Goal: Find specific page/section: Find specific page/section

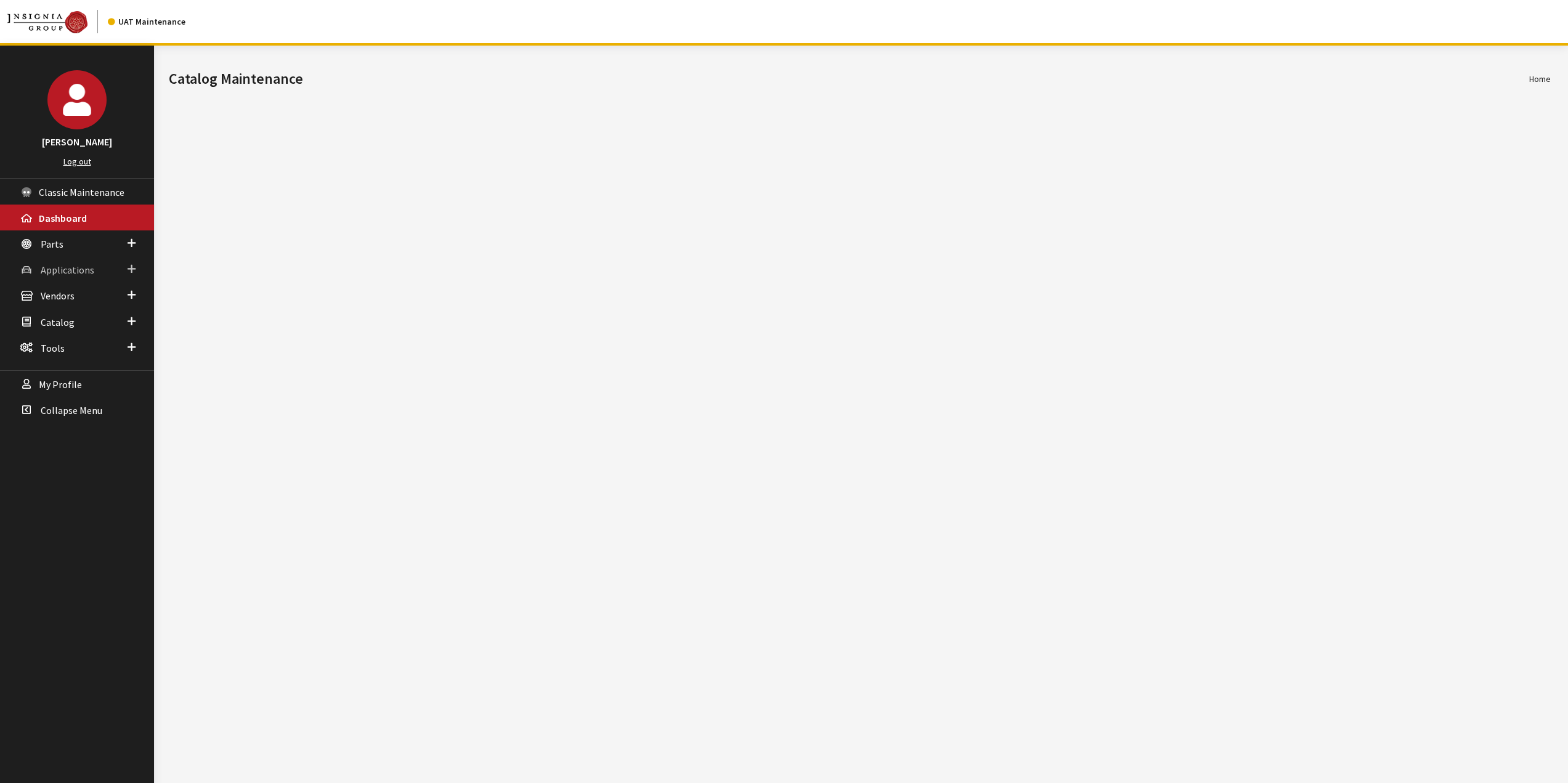
click at [70, 274] on span "Applications" at bounding box center [67, 269] width 53 height 12
click at [80, 316] on link "Application Search" at bounding box center [77, 317] width 154 height 23
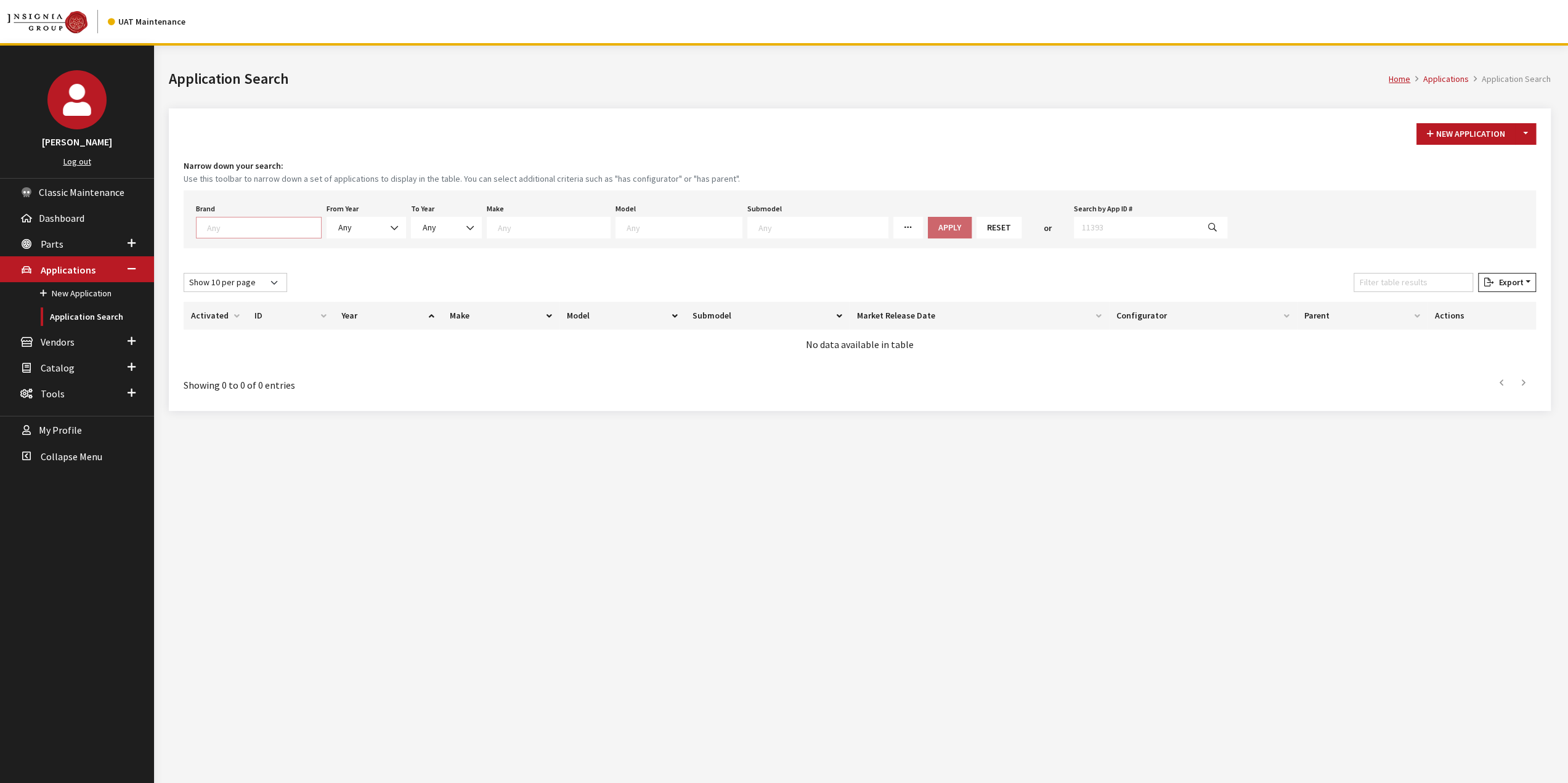
click at [258, 224] on textarea "Search" at bounding box center [264, 227] width 114 height 11
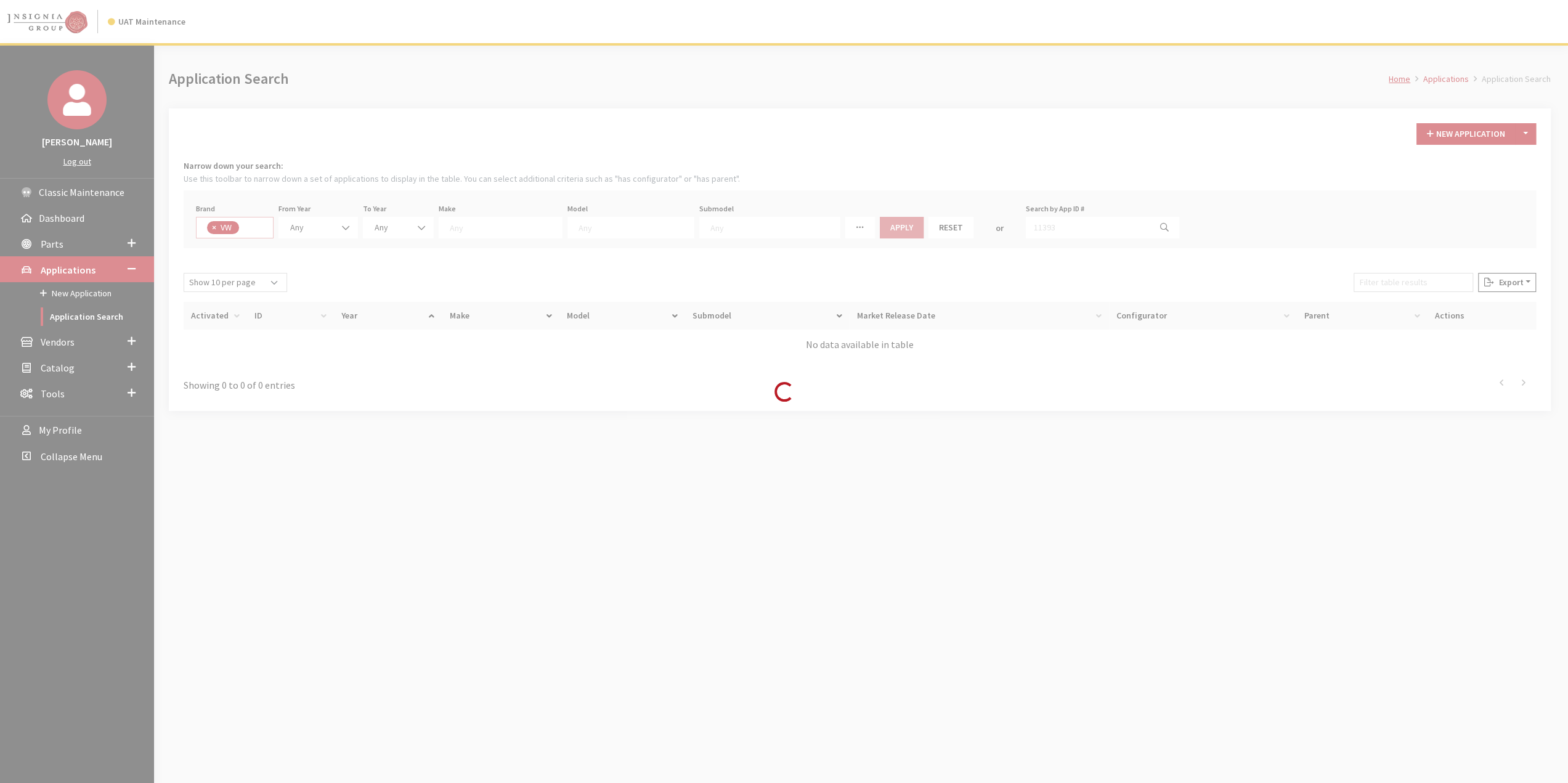
select select "11"
select select
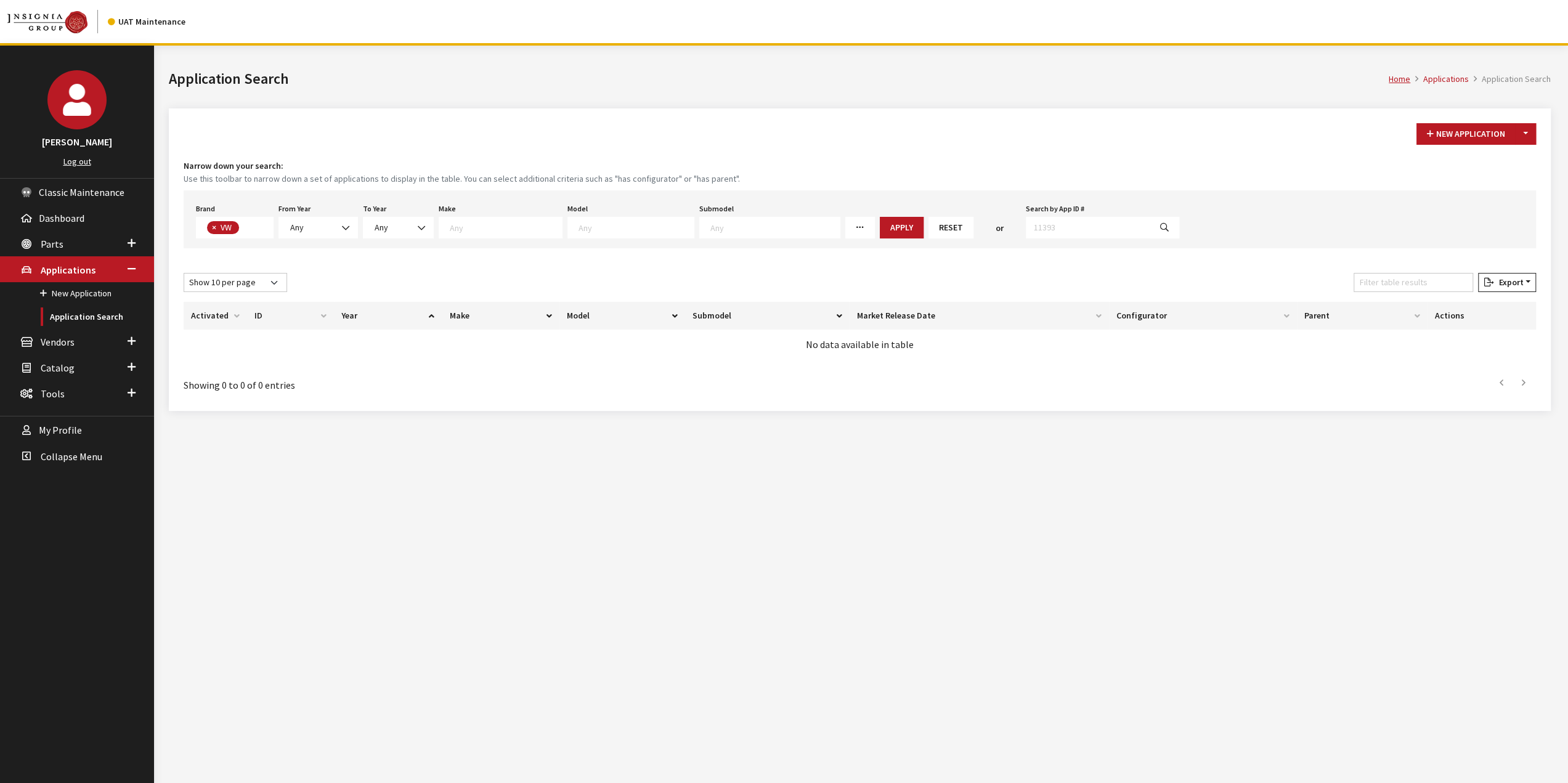
scroll to position [340, 0]
click at [323, 224] on span "Any" at bounding box center [318, 227] width 63 height 13
select select "2026"
select select
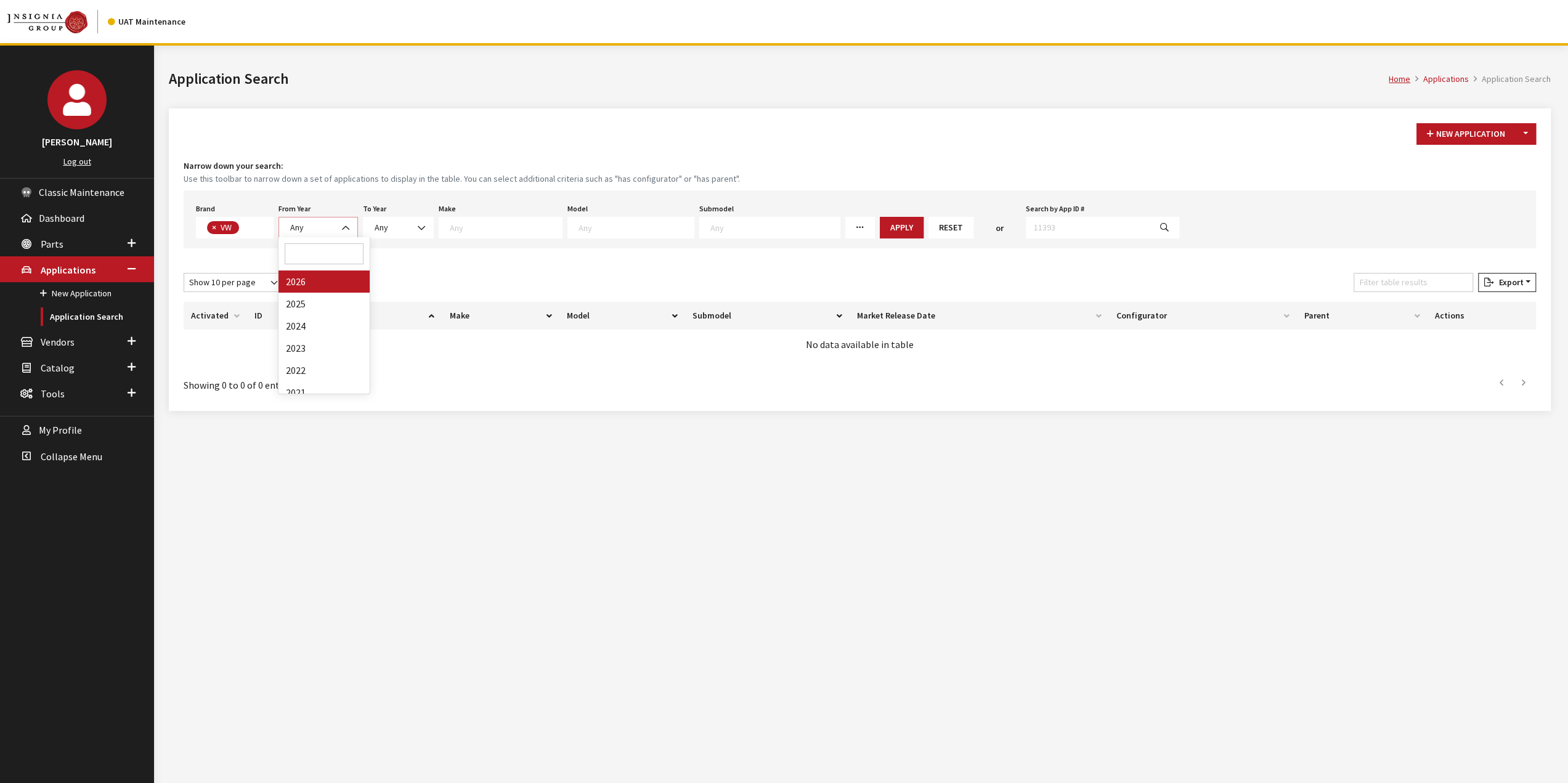
select select
click at [404, 224] on span "Any" at bounding box center [405, 227] width 14 height 11
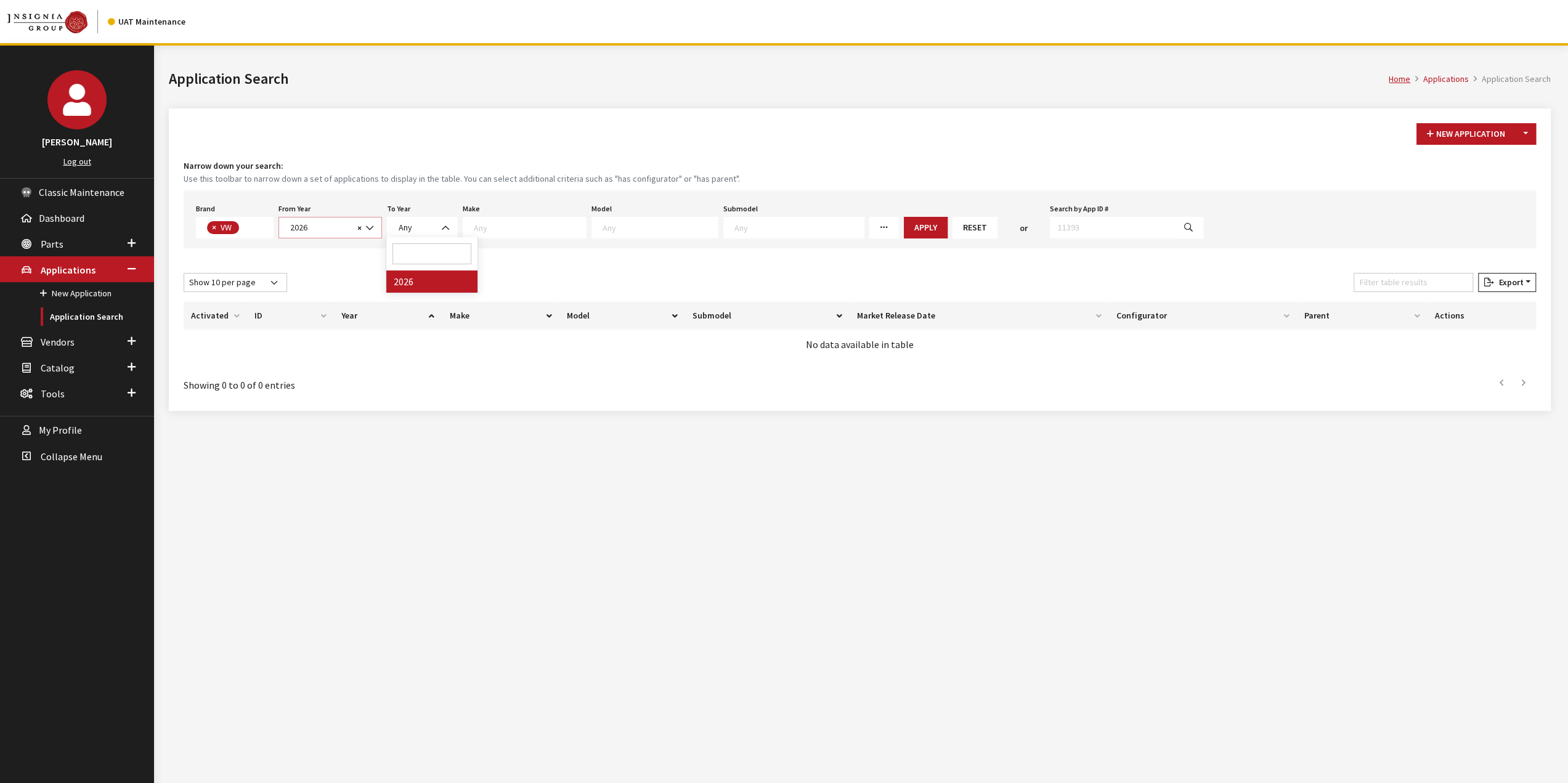
click at [343, 228] on span "2026" at bounding box center [320, 227] width 67 height 13
drag, startPoint x: 315, startPoint y: 309, endPoint x: 344, endPoint y: 293, distance: 33.1
select select "2025"
select select
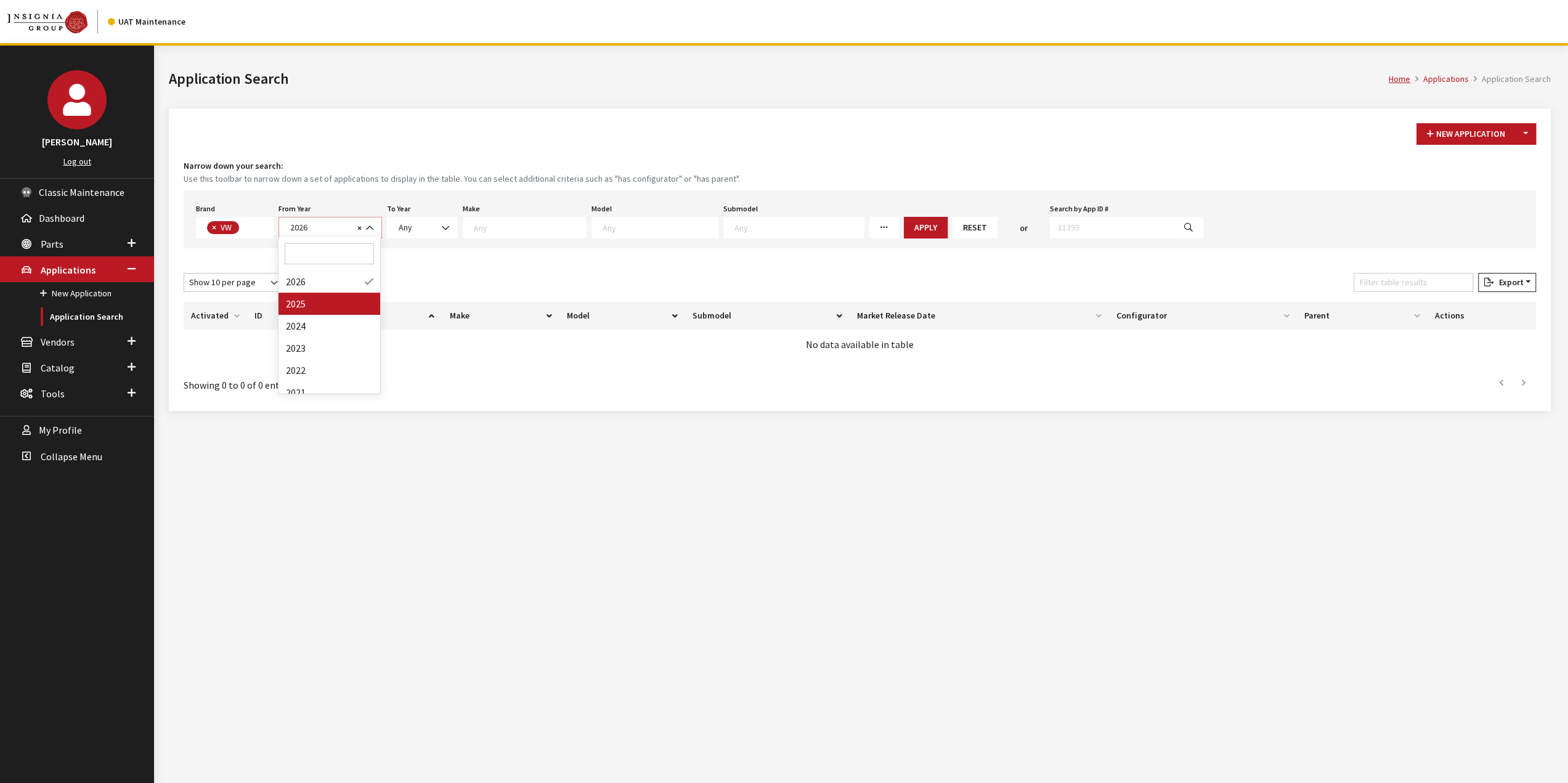
select select
click at [409, 236] on span "Any" at bounding box center [422, 227] width 71 height 21
drag, startPoint x: 437, startPoint y: 291, endPoint x: 456, endPoint y: 275, distance: 24.8
select select "2026"
select select
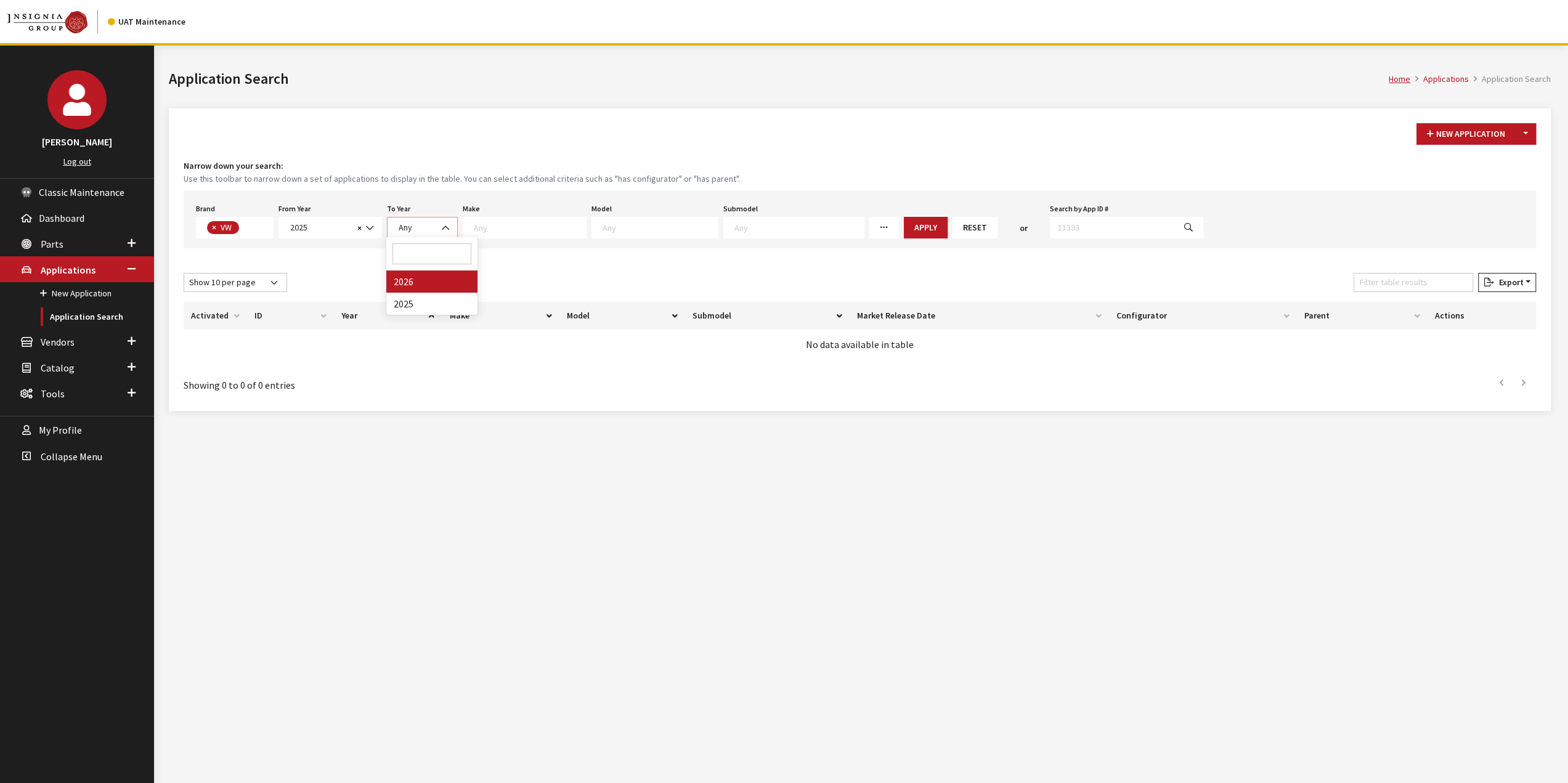
select select
click at [531, 233] on span at bounding box center [549, 227] width 124 height 21
click at [625, 234] on span at bounding box center [679, 227] width 127 height 21
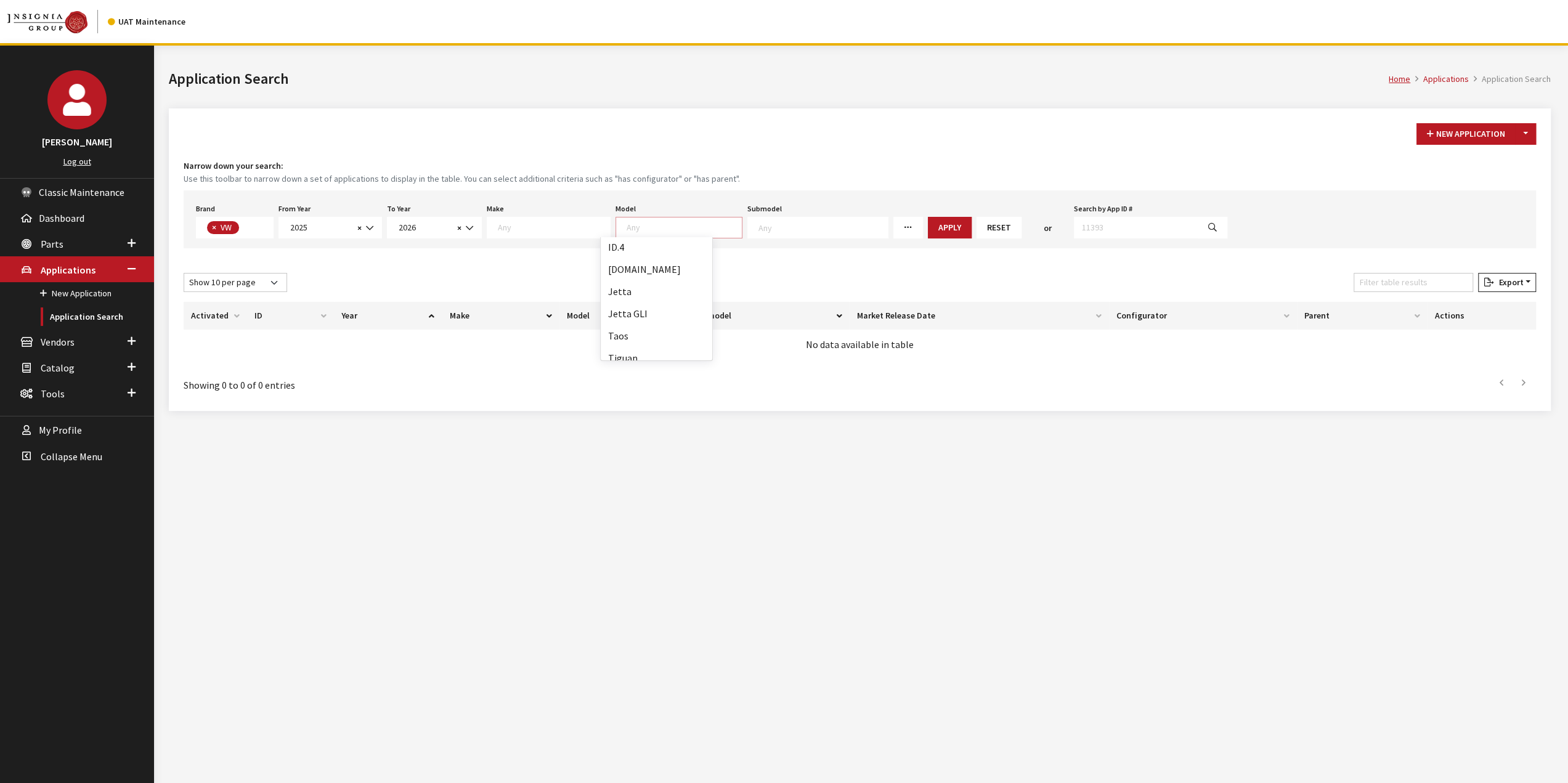
scroll to position [99, 0]
select select "1138"
select select
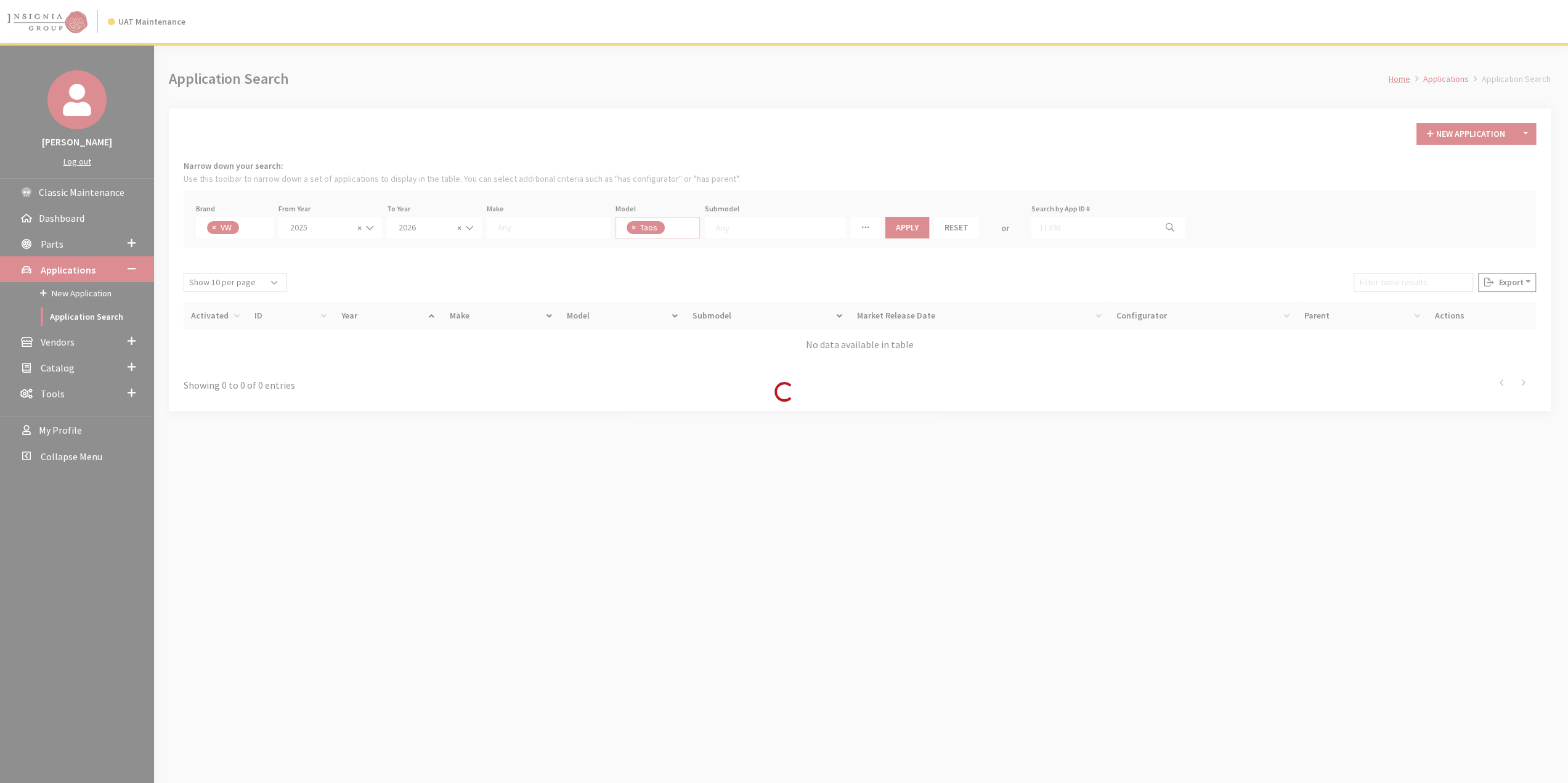
scroll to position [82, 0]
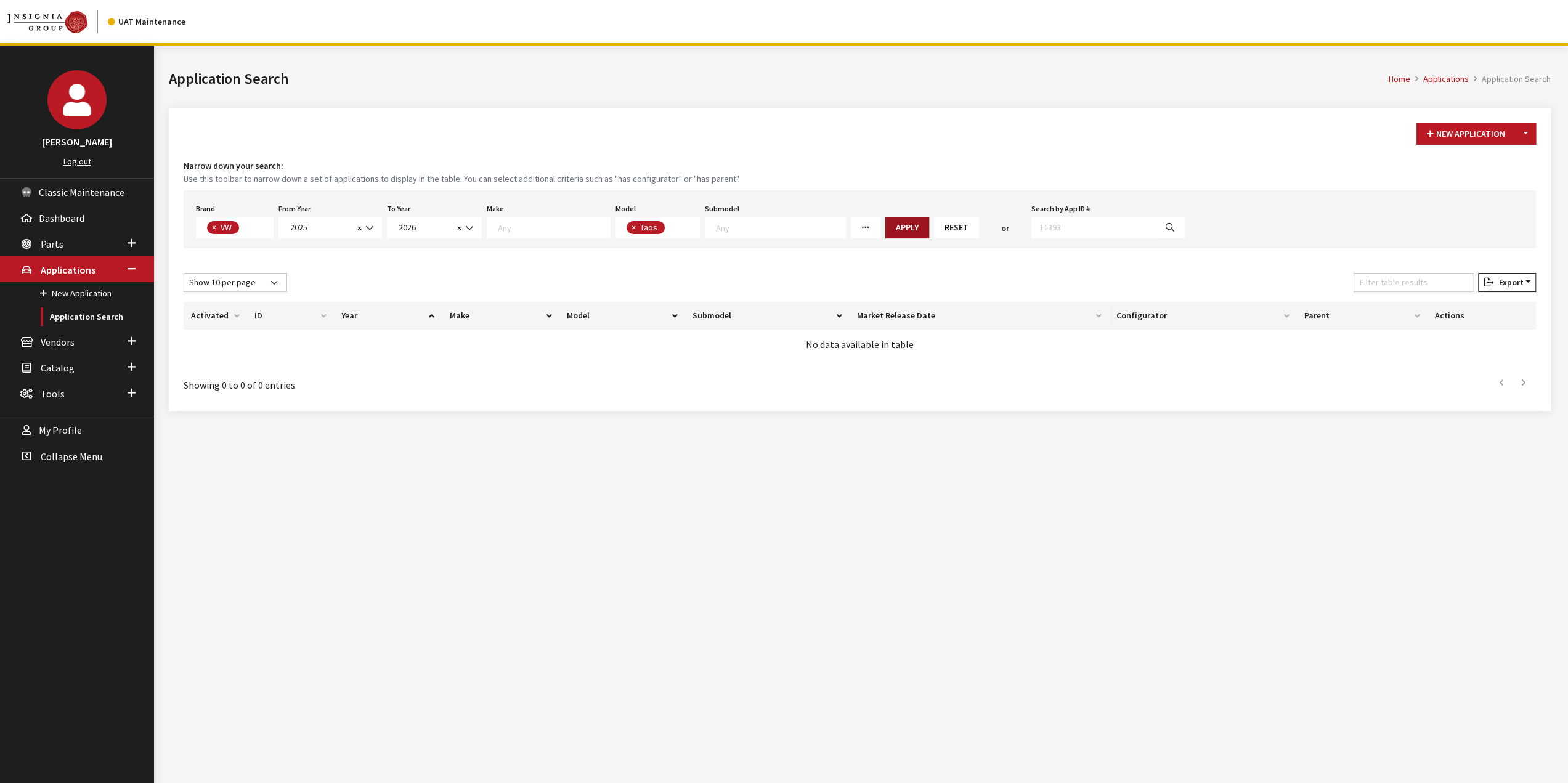
click at [885, 227] on button "Apply" at bounding box center [907, 227] width 44 height 21
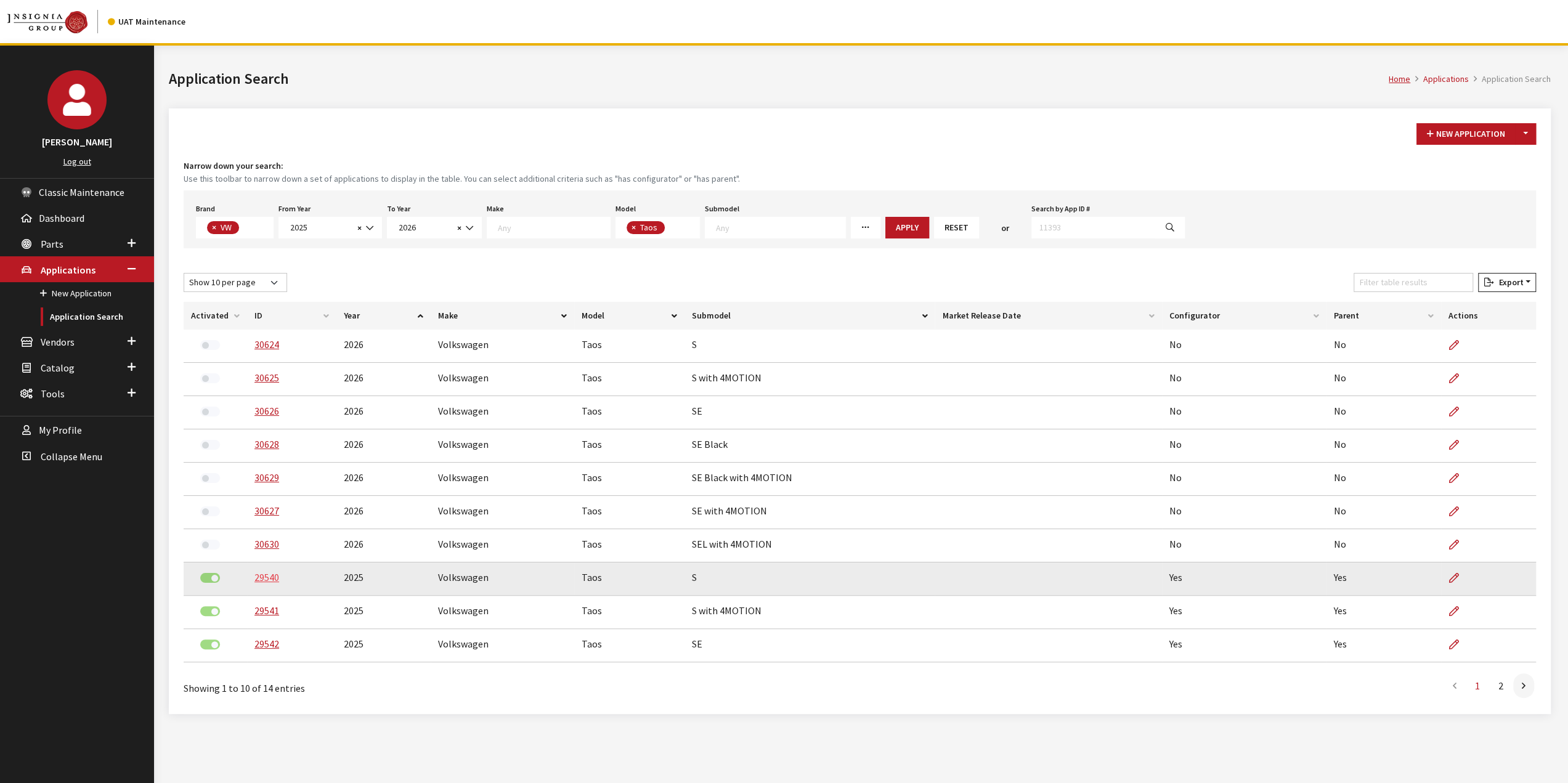
click at [268, 577] on link "29540" at bounding box center [267, 576] width 25 height 12
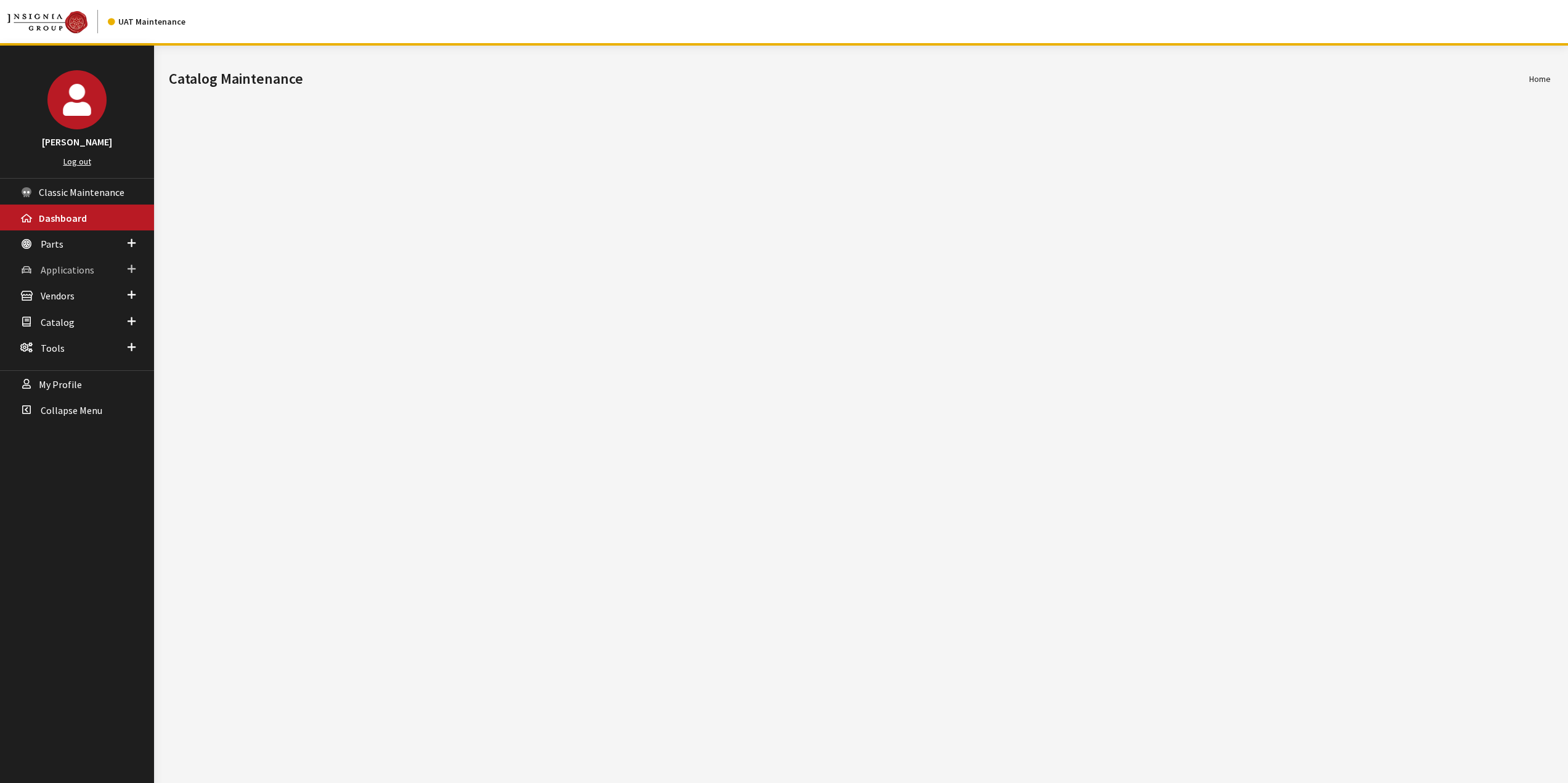
click at [57, 273] on span "Applications" at bounding box center [67, 269] width 53 height 12
click at [76, 320] on link "Application Search" at bounding box center [77, 317] width 154 height 23
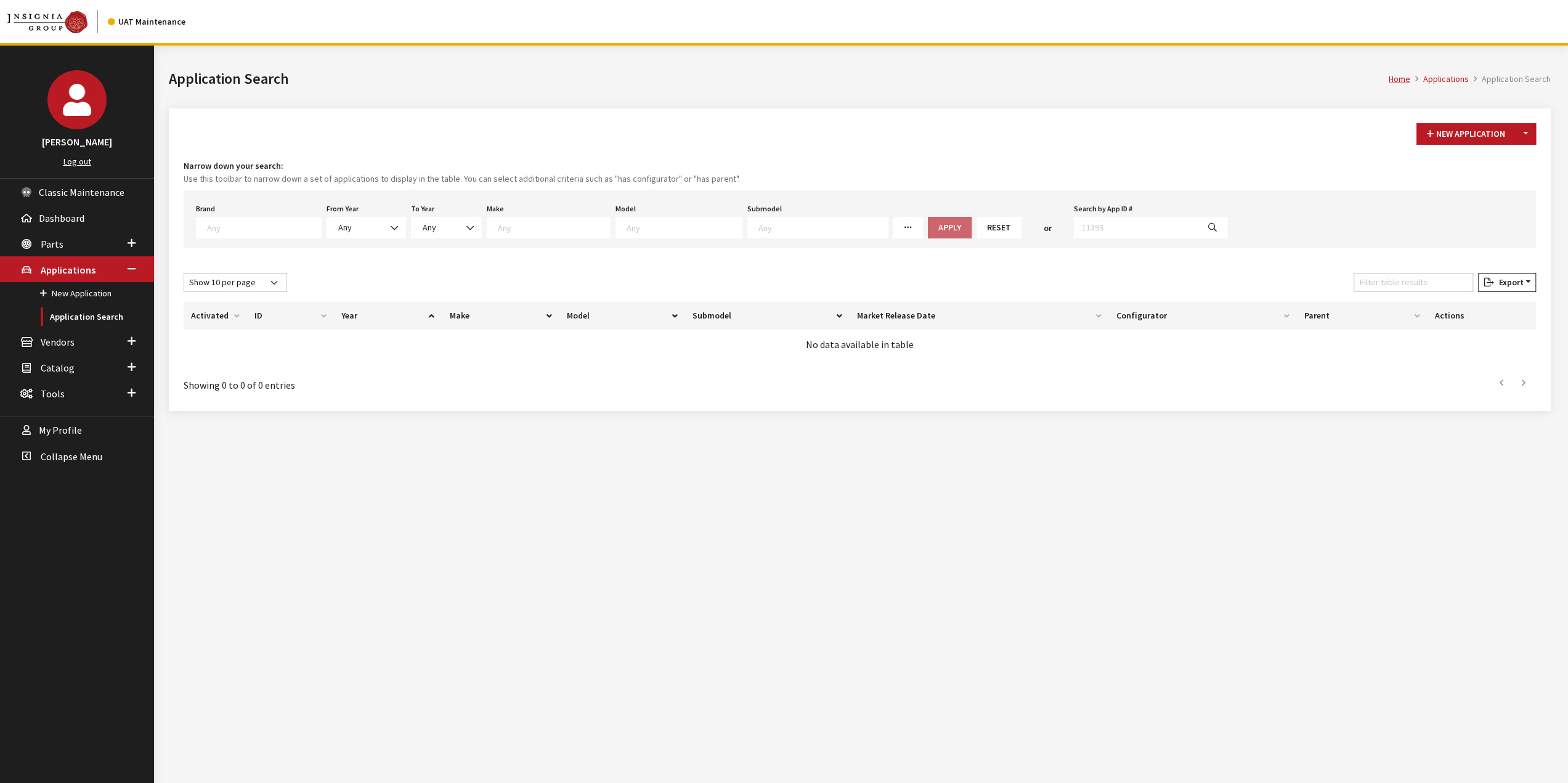
click at [276, 231] on textarea "Search" at bounding box center [264, 227] width 114 height 11
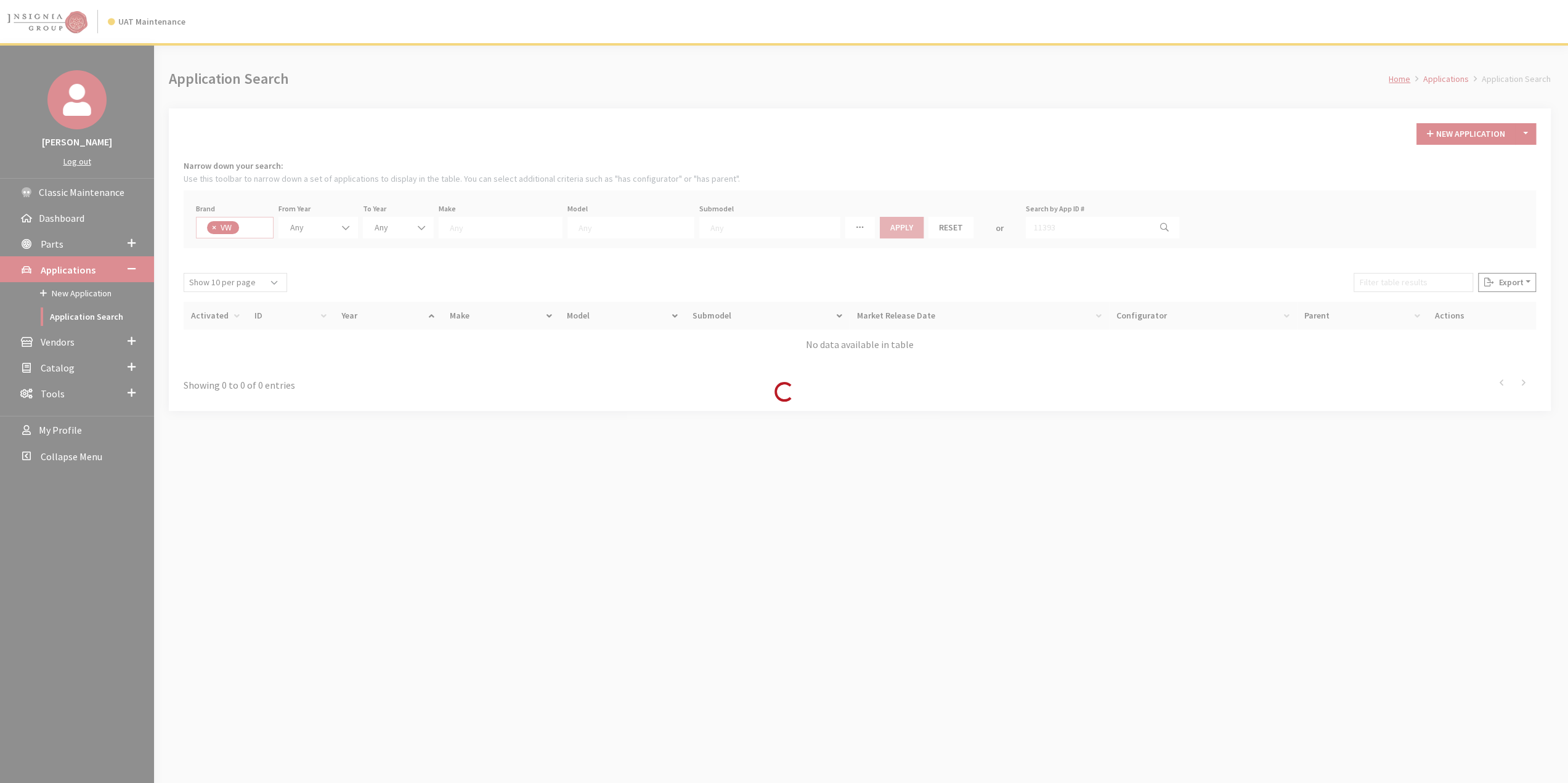
select select "11"
select select
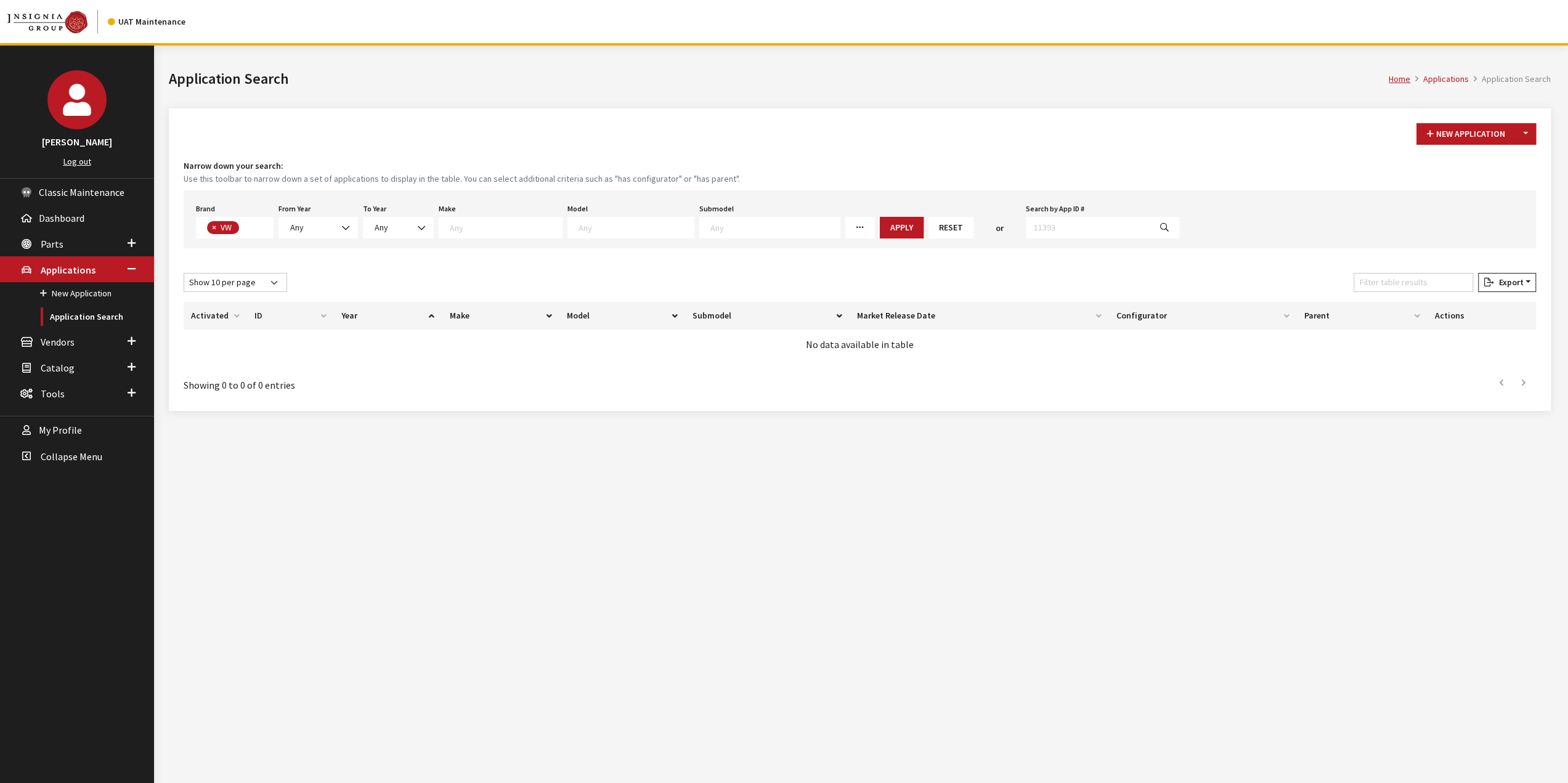
scroll to position [340, 0]
click at [333, 226] on span "Any" at bounding box center [318, 227] width 63 height 13
select select "2026"
select select
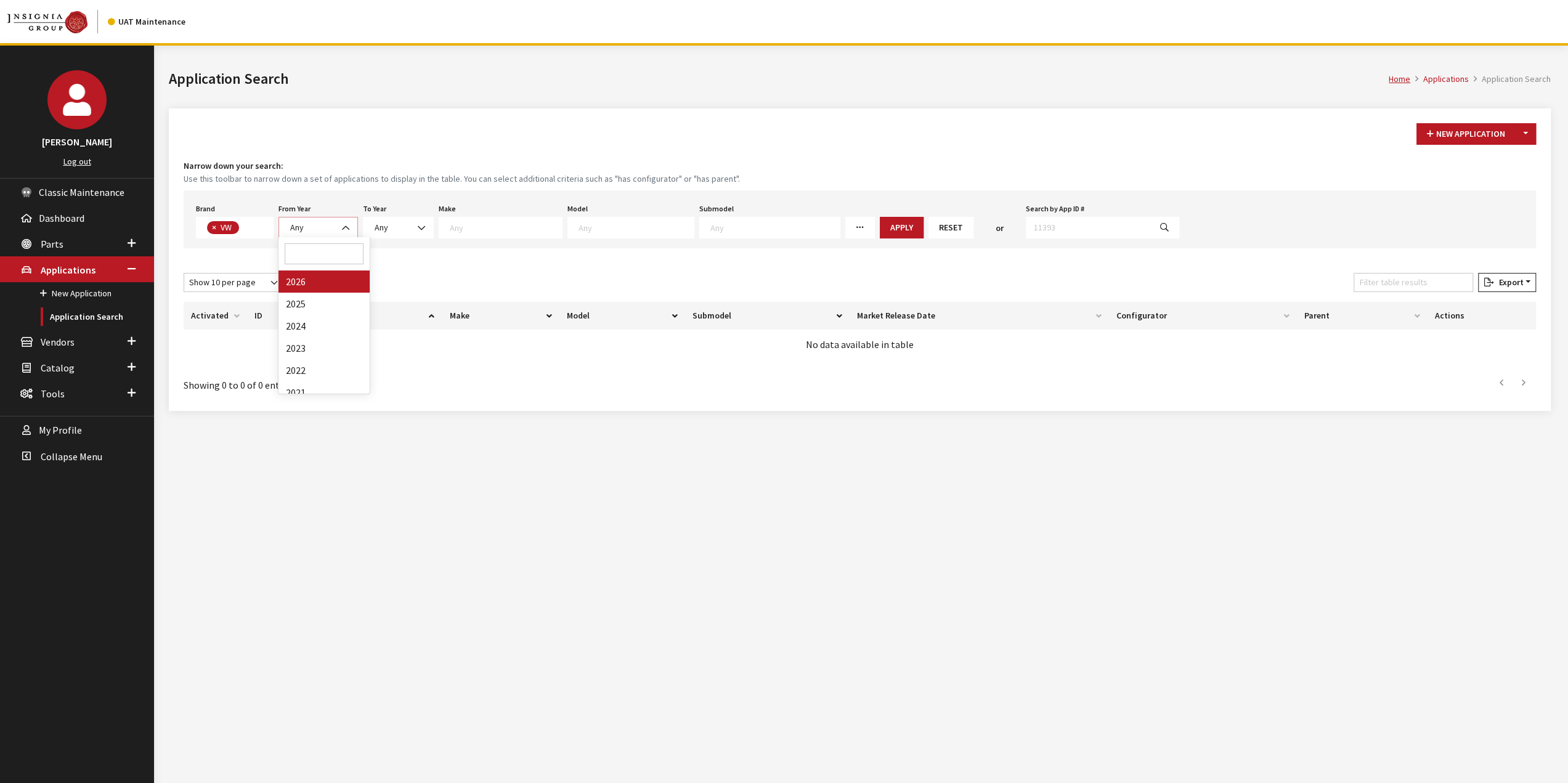
select select
drag, startPoint x: 424, startPoint y: 224, endPoint x: 424, endPoint y: 231, distance: 7.0
click at [424, 225] on span "Any" at bounding box center [422, 227] width 55 height 13
click at [348, 226] on span "2026" at bounding box center [320, 227] width 67 height 13
drag, startPoint x: 330, startPoint y: 298, endPoint x: 458, endPoint y: 231, distance: 144.5
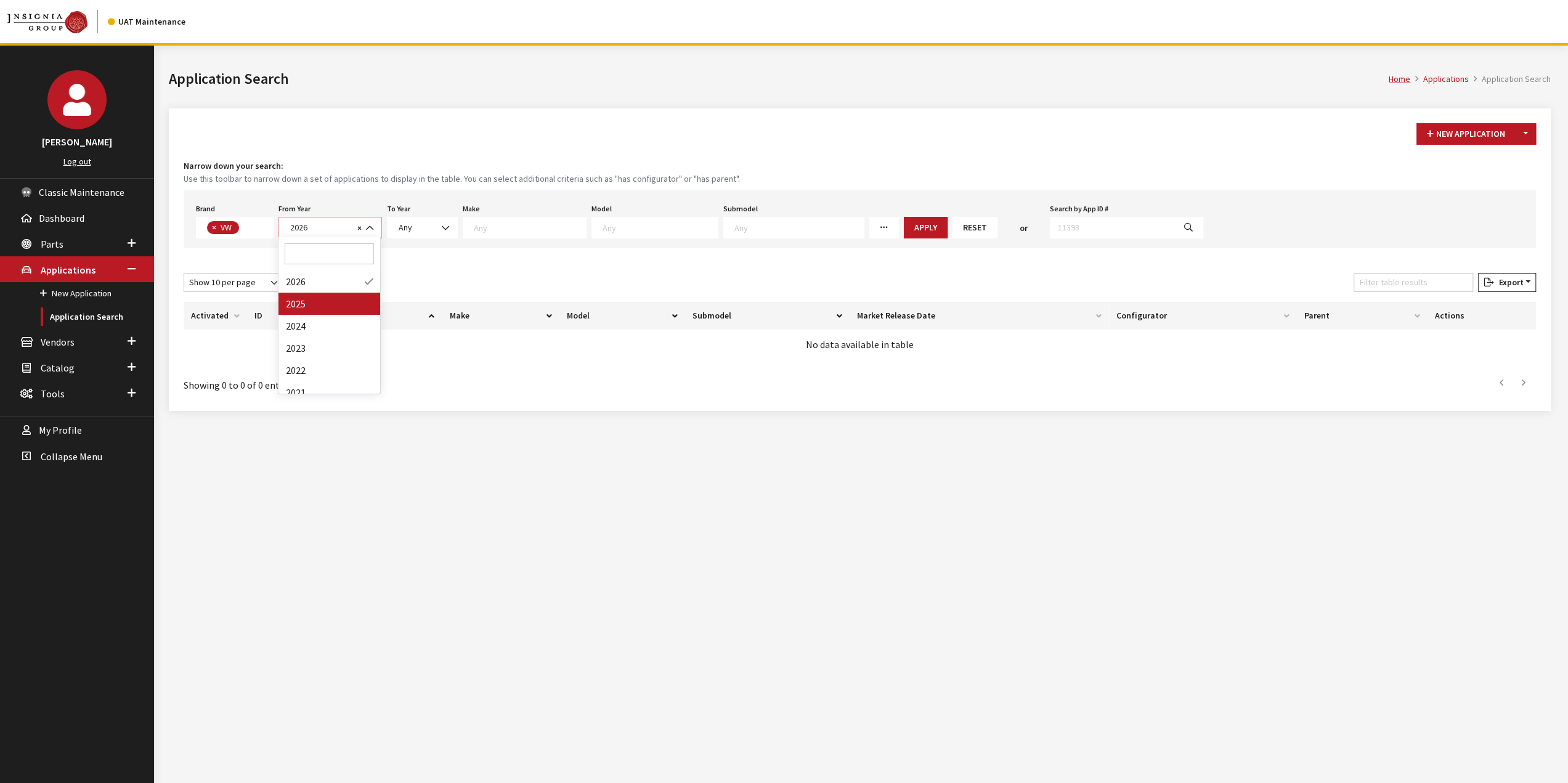
select select "2025"
select select
drag, startPoint x: 437, startPoint y: 225, endPoint x: 505, endPoint y: 231, distance: 68.3
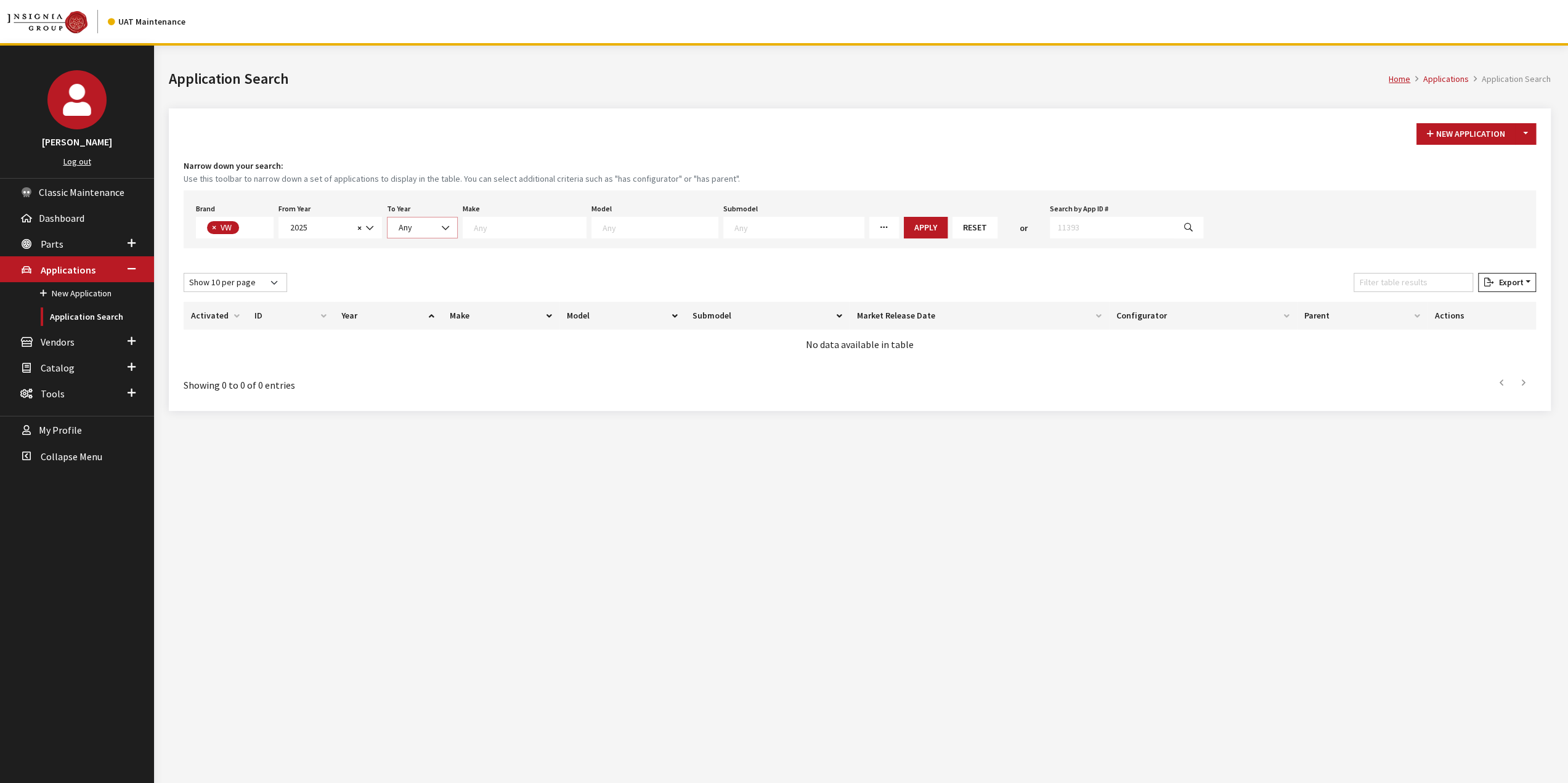
click at [440, 226] on span at bounding box center [446, 227] width 21 height 21
click at [505, 231] on textarea "Search" at bounding box center [530, 227] width 112 height 11
click at [606, 229] on textarea "Search" at bounding box center [660, 227] width 115 height 11
select select "1138"
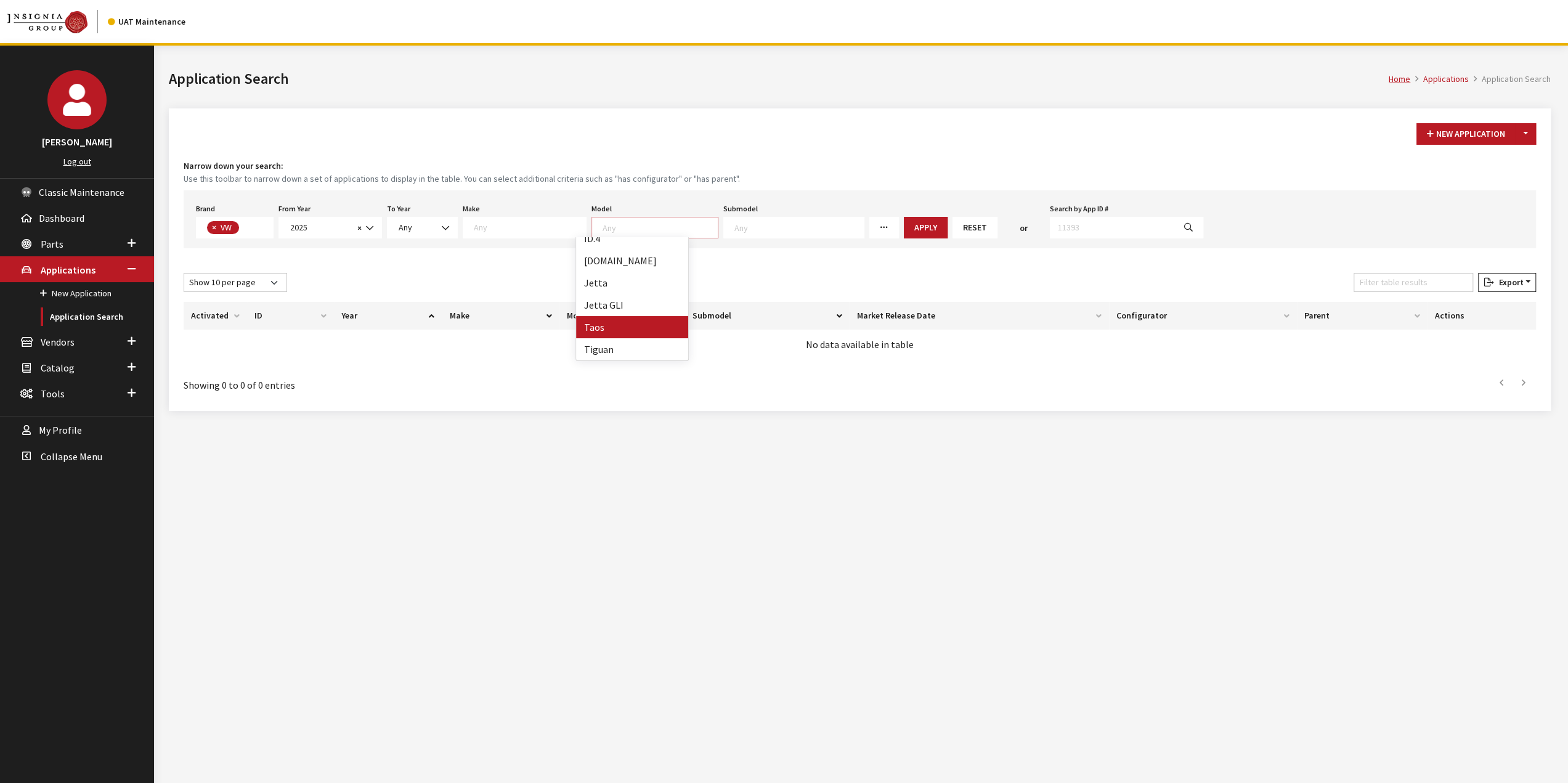
select select
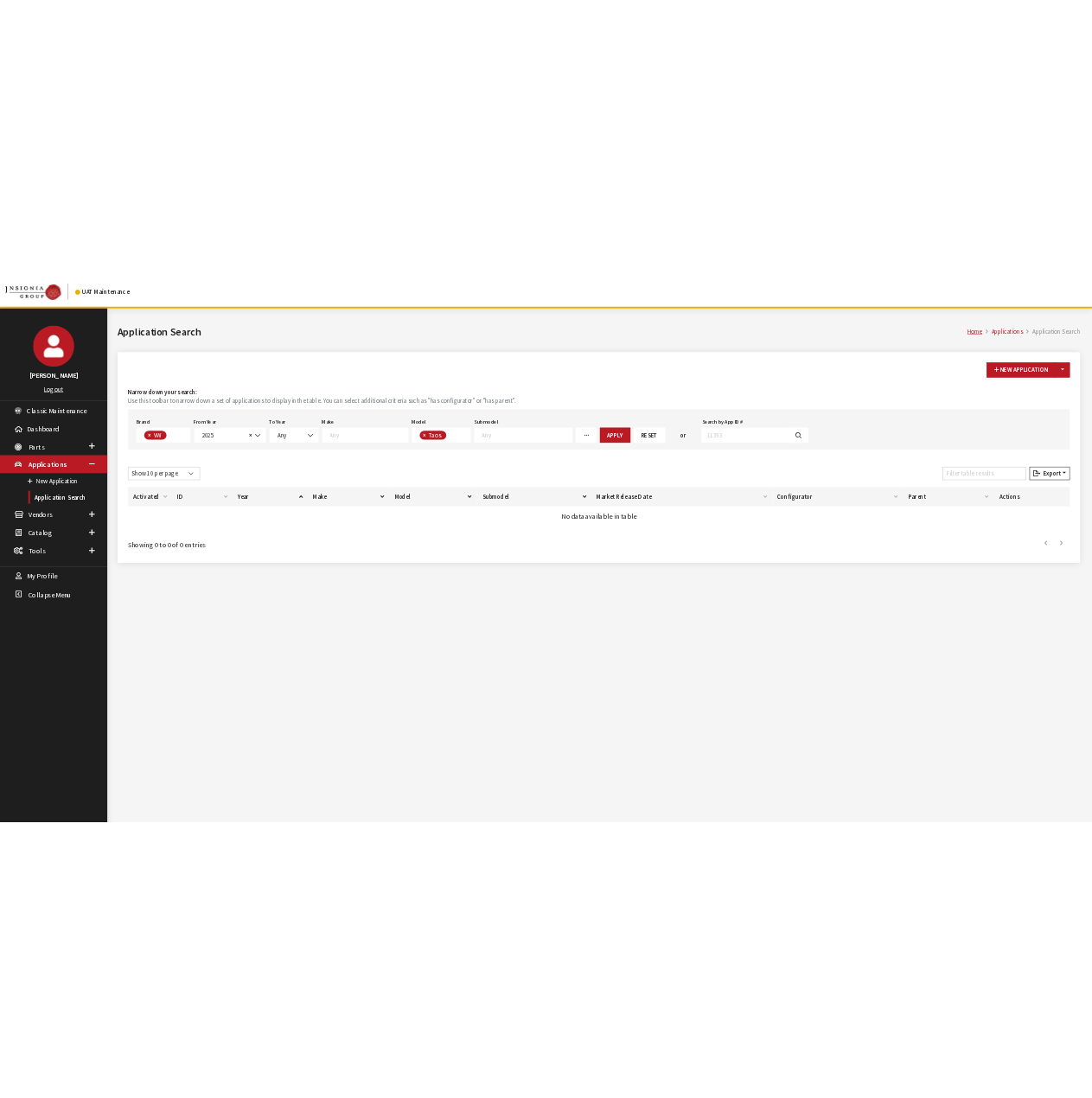
scroll to position [115, 0]
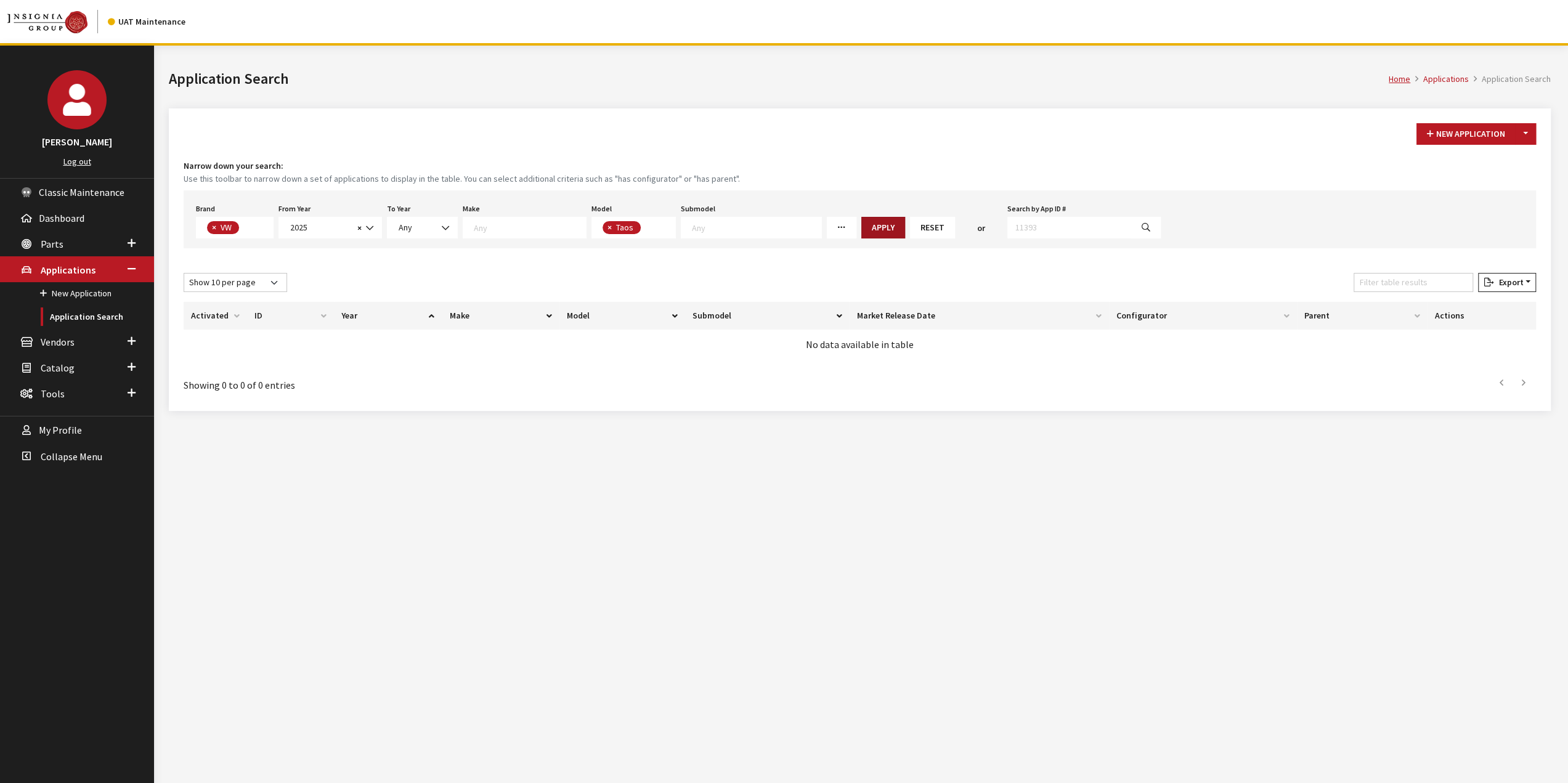
click at [861, 231] on button "Apply" at bounding box center [884, 227] width 44 height 21
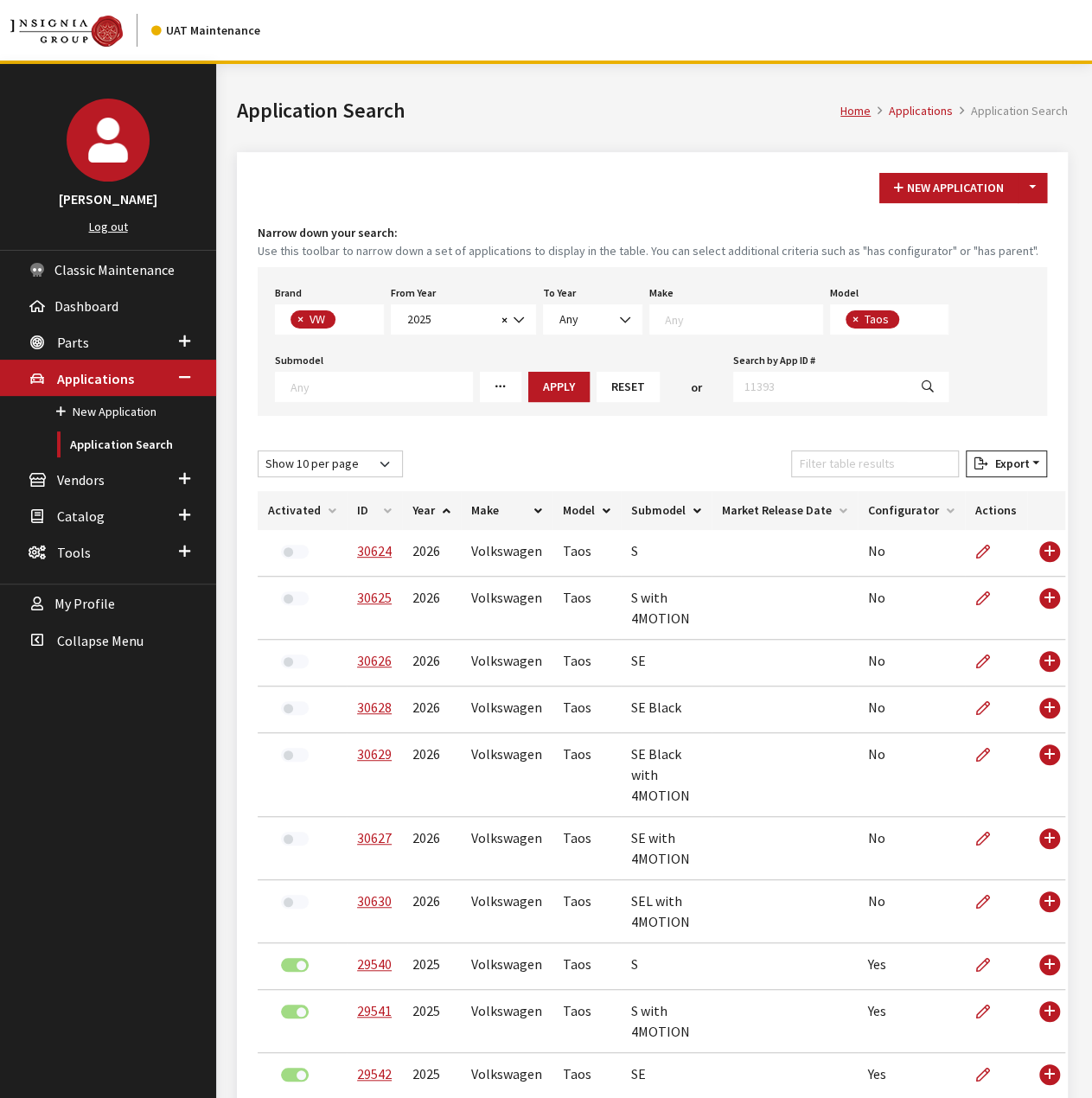
click at [1035, 388] on div "Brand Any Acura Alfa Romeo Audi Bentley BMW DoubleTake [PERSON_NAME] Honda Hyun…" at bounding box center [651, 341] width 789 height 149
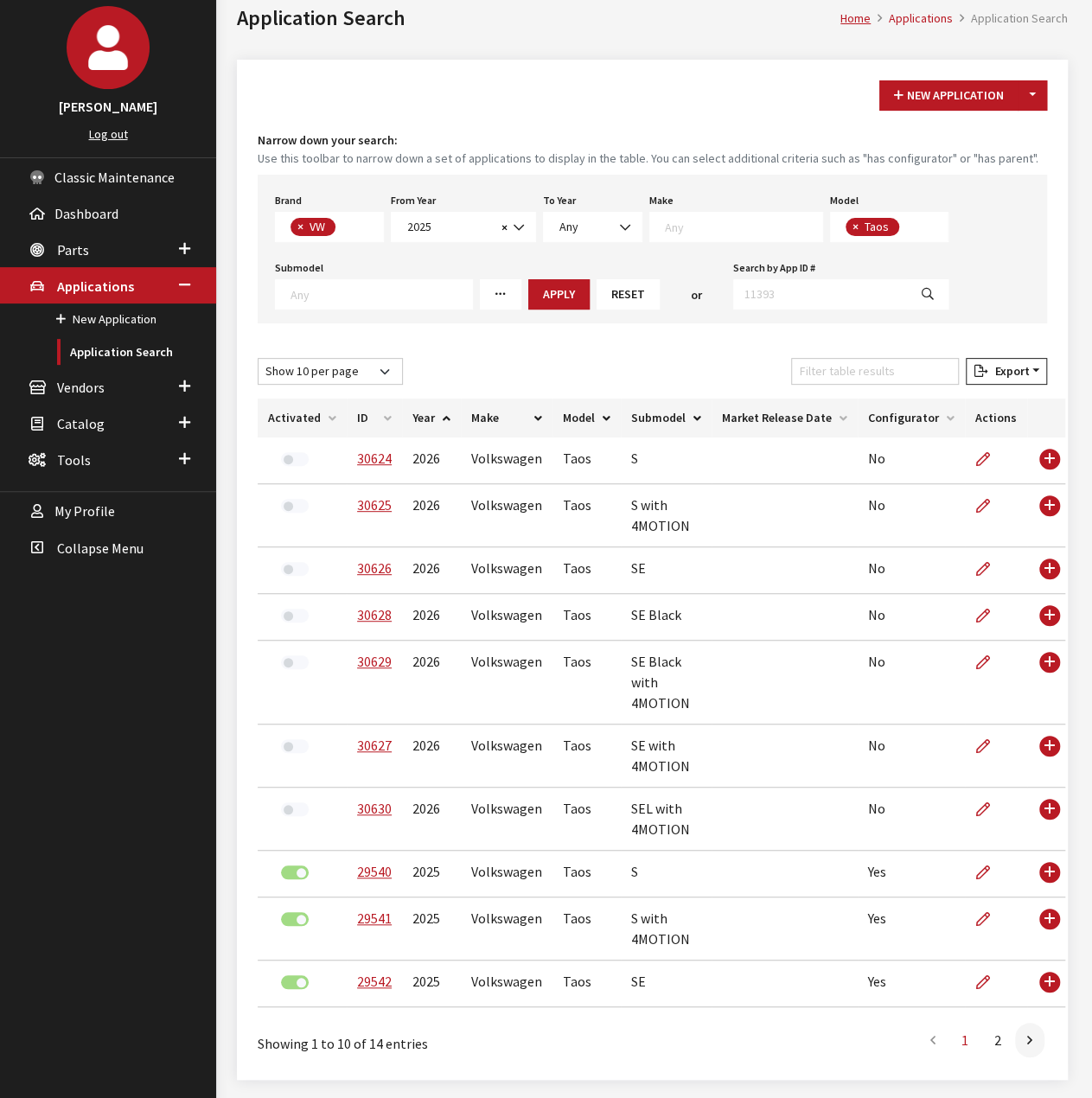
scroll to position [103, 0]
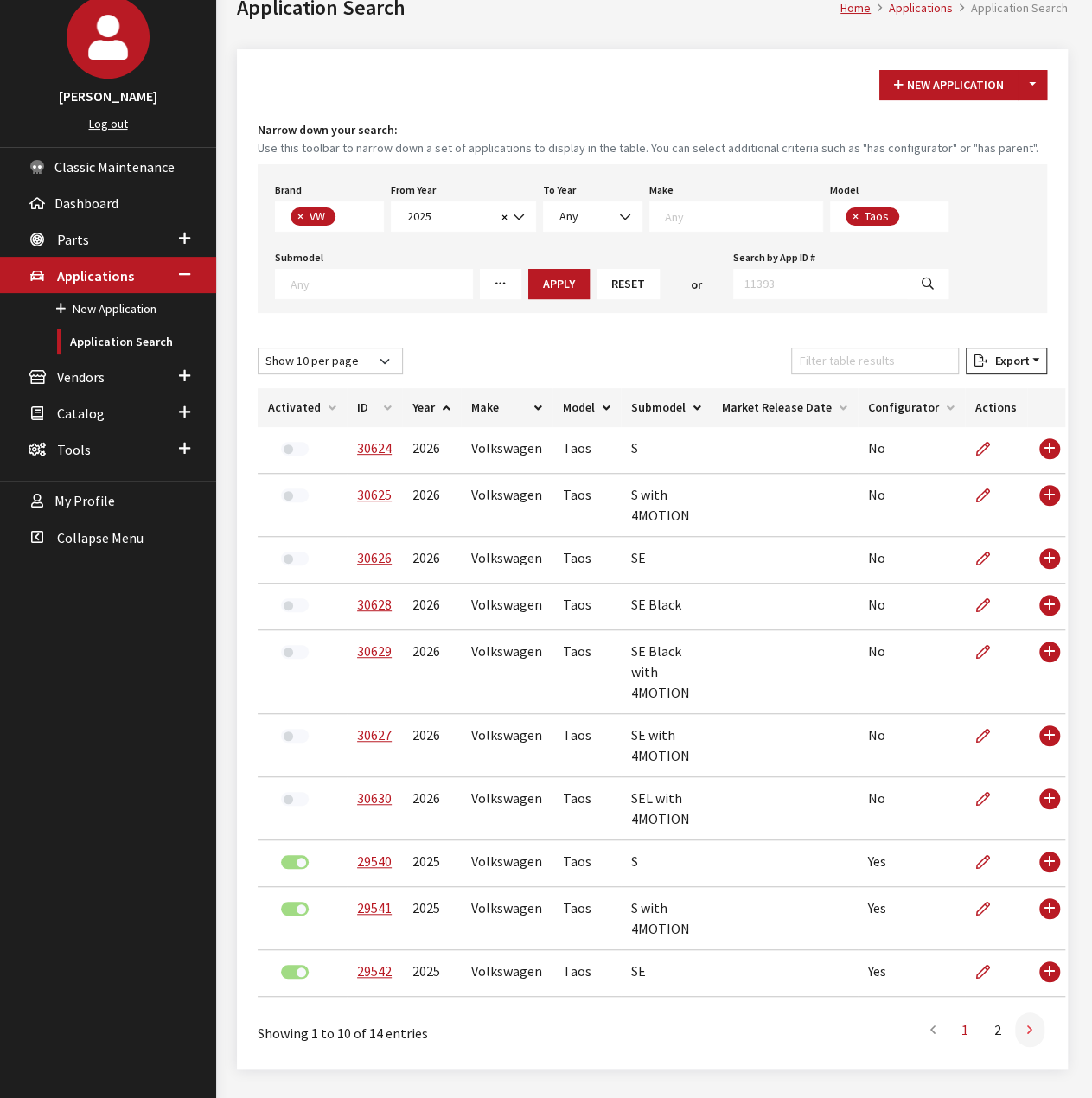
click at [1023, 1024] on link at bounding box center [1028, 1029] width 29 height 35
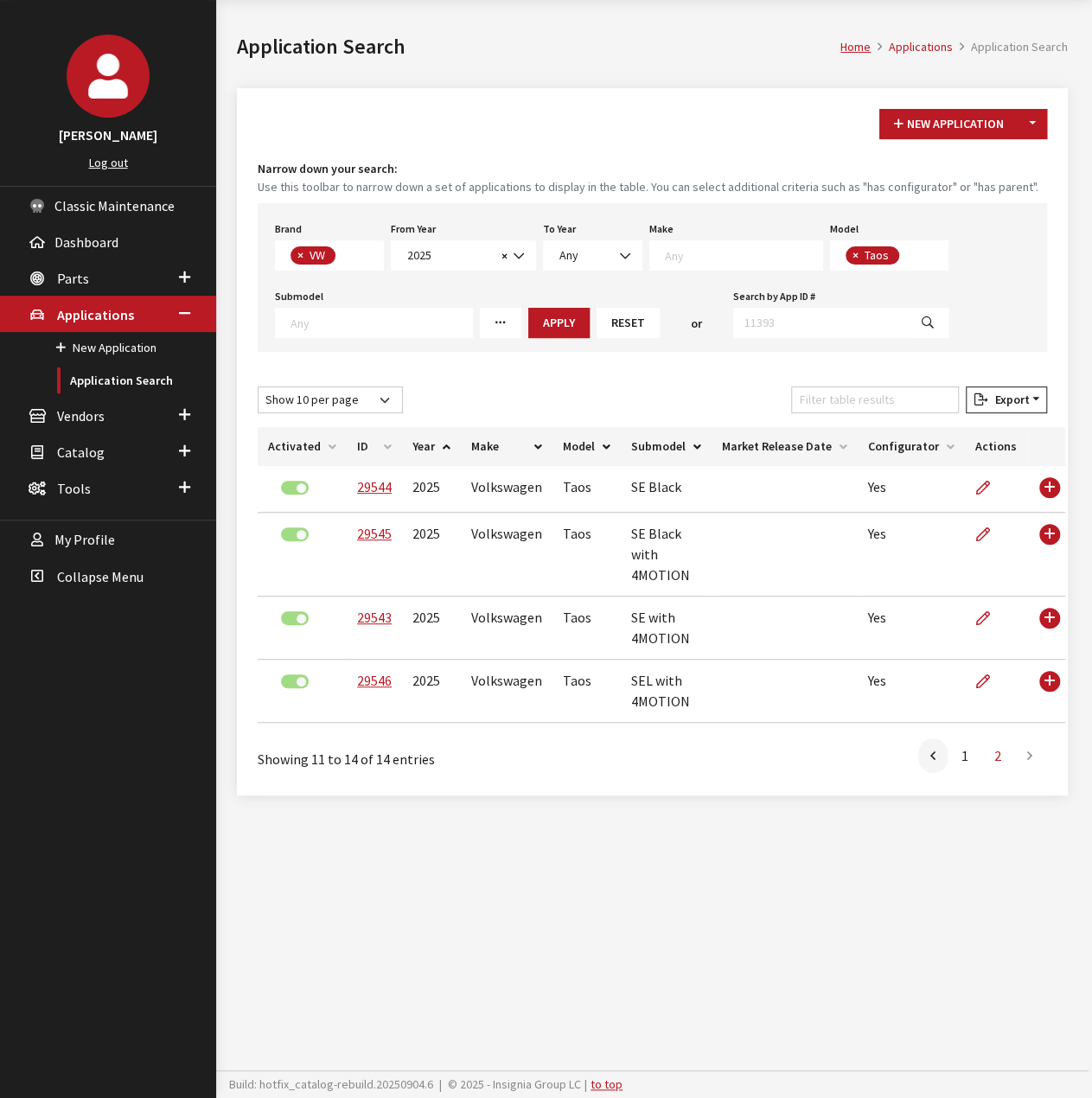
scroll to position [64, 0]
click at [941, 746] on link at bounding box center [931, 755] width 29 height 35
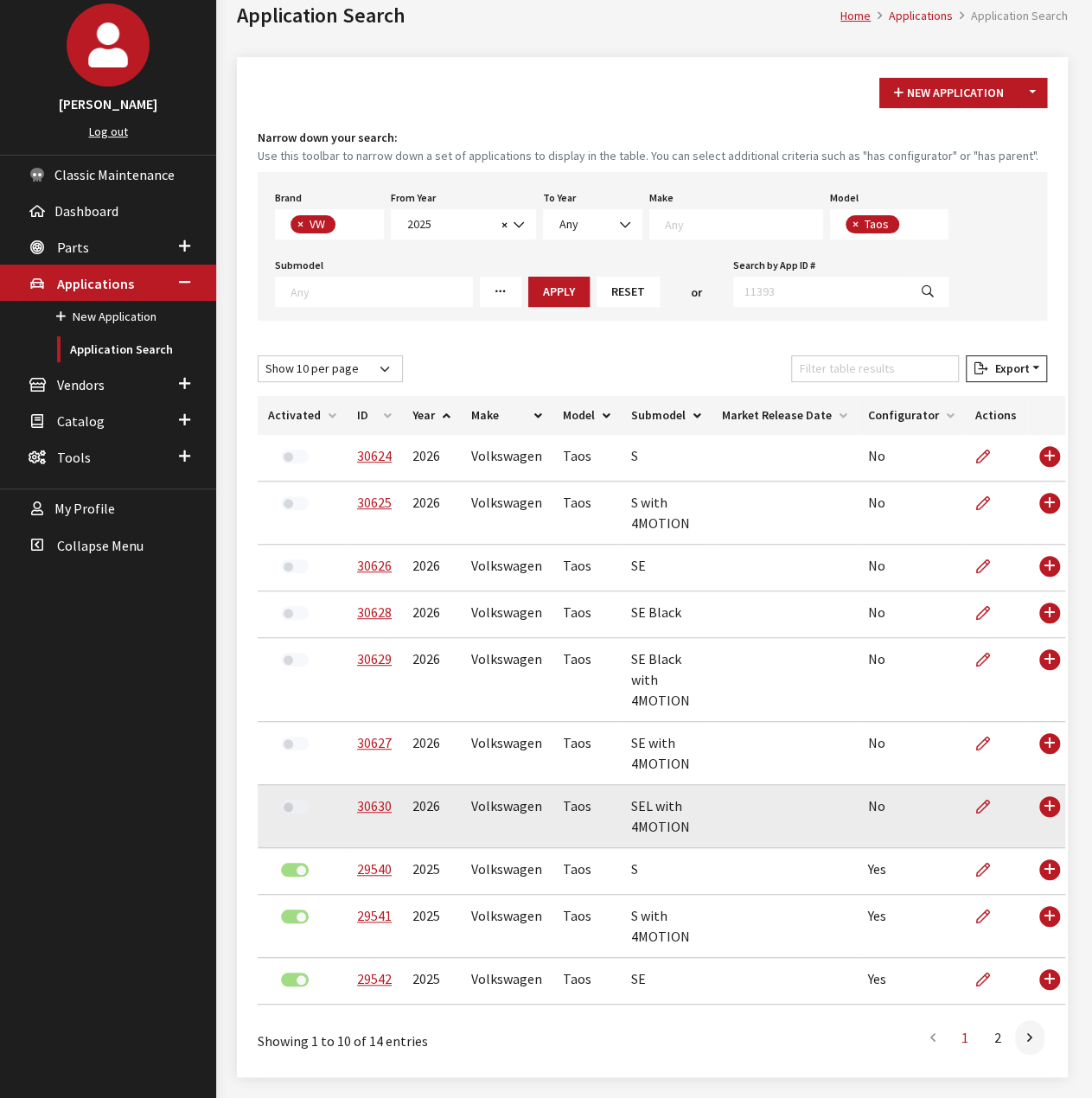
scroll to position [145, 0]
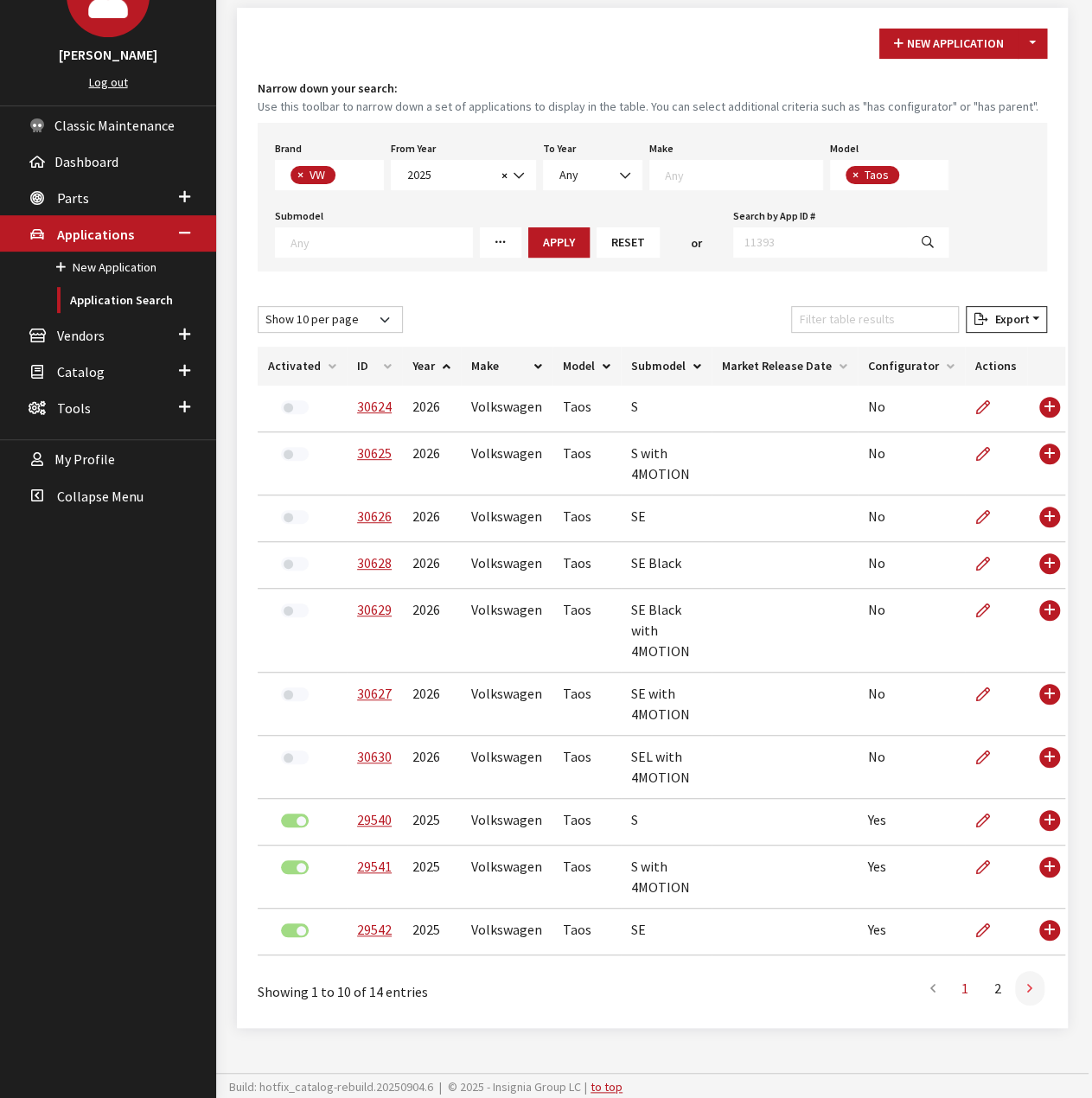
click at [1023, 990] on link at bounding box center [1028, 987] width 29 height 35
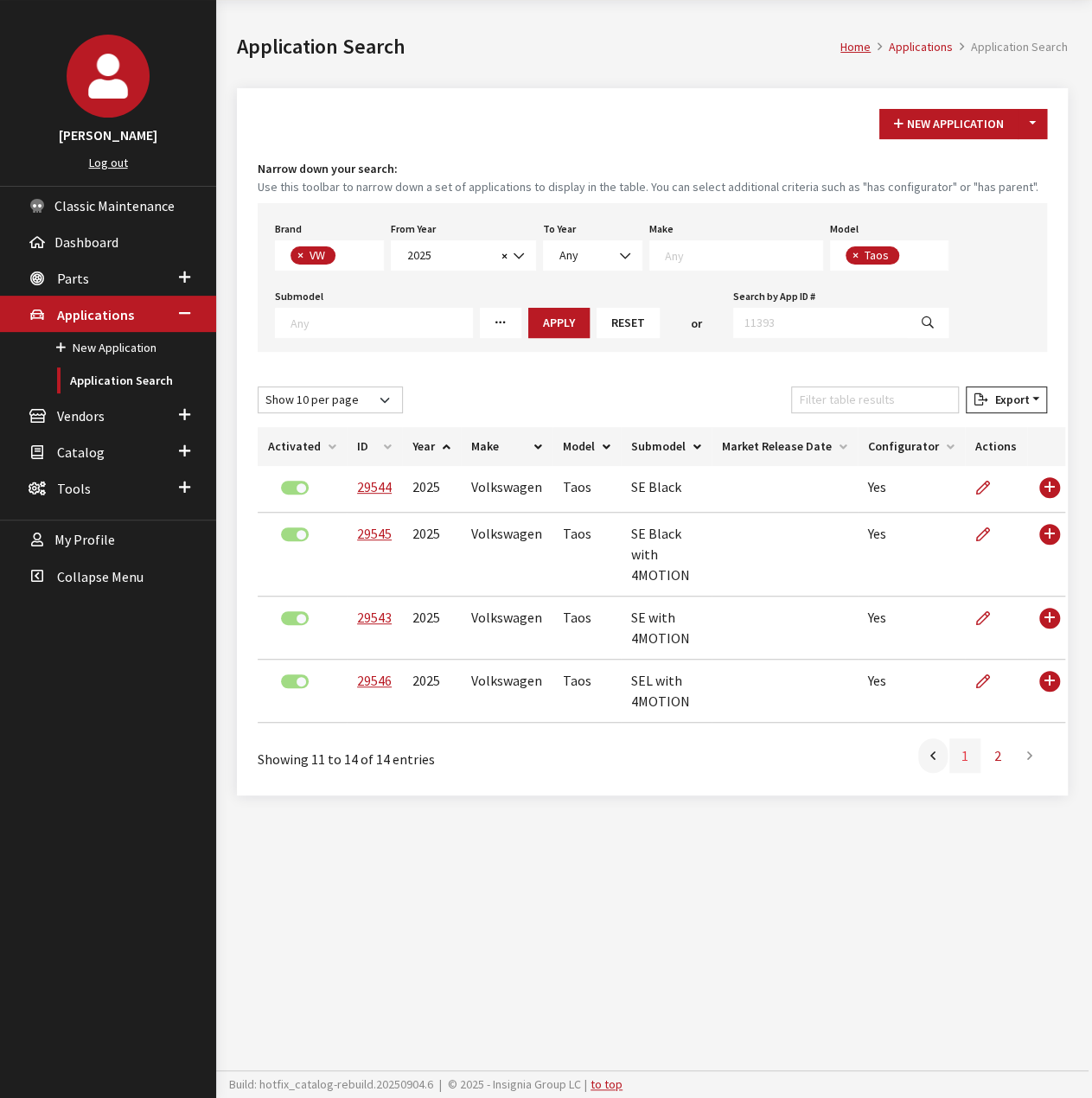
click at [950, 753] on link "1" at bounding box center [964, 755] width 31 height 35
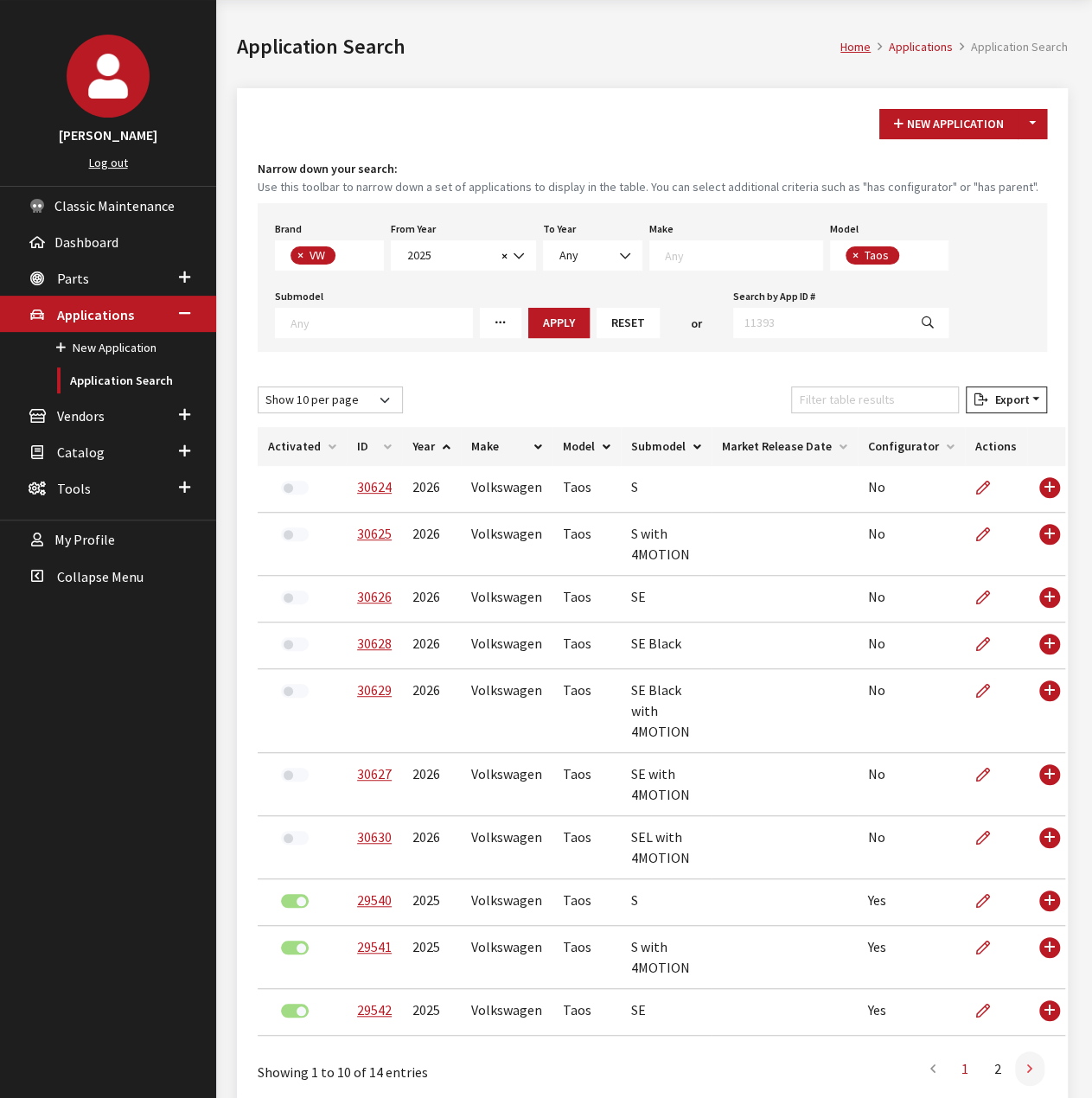
click at [1028, 1067] on icon at bounding box center [1029, 1069] width 5 height 14
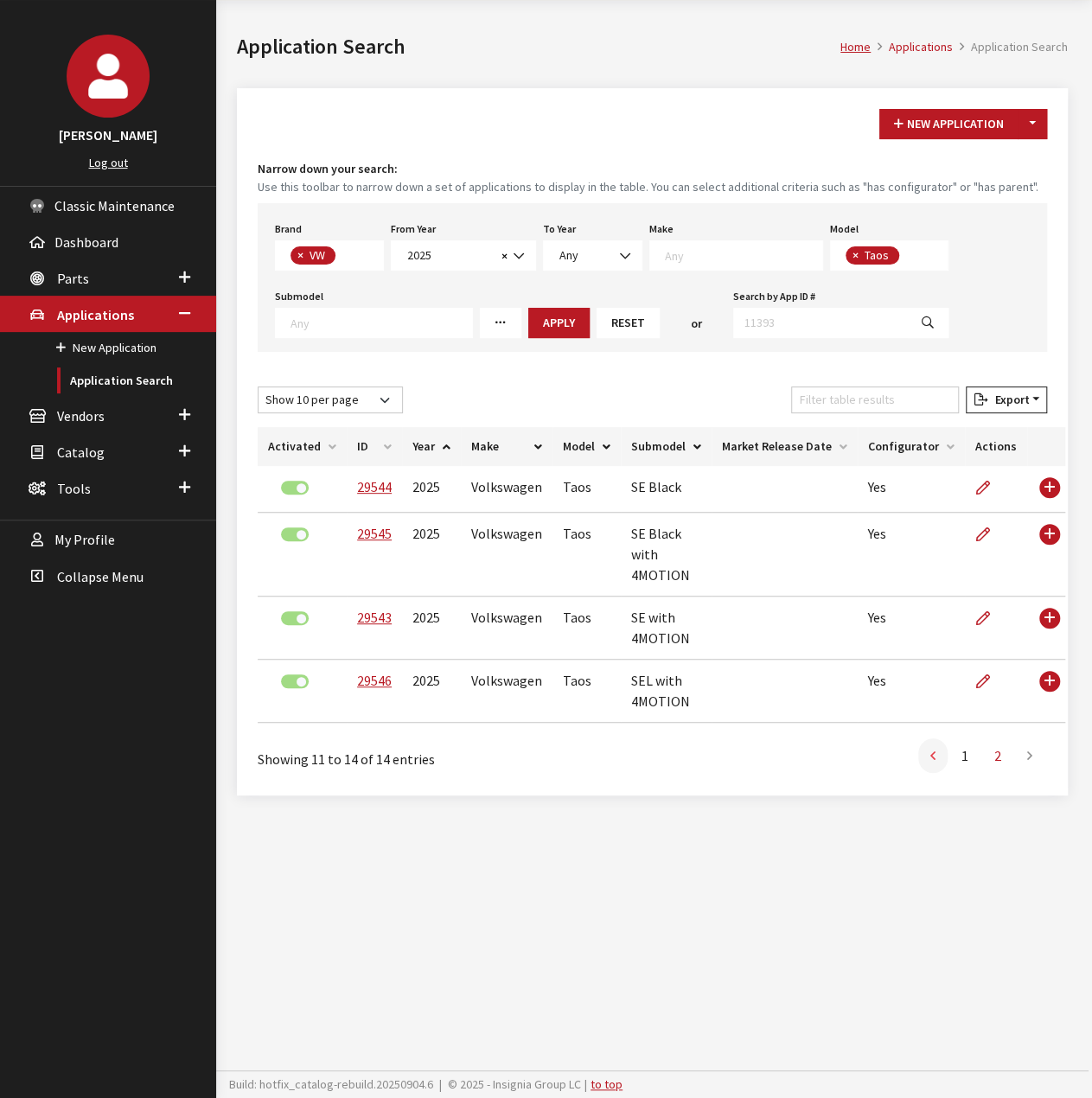
click at [936, 748] on link at bounding box center [931, 755] width 29 height 35
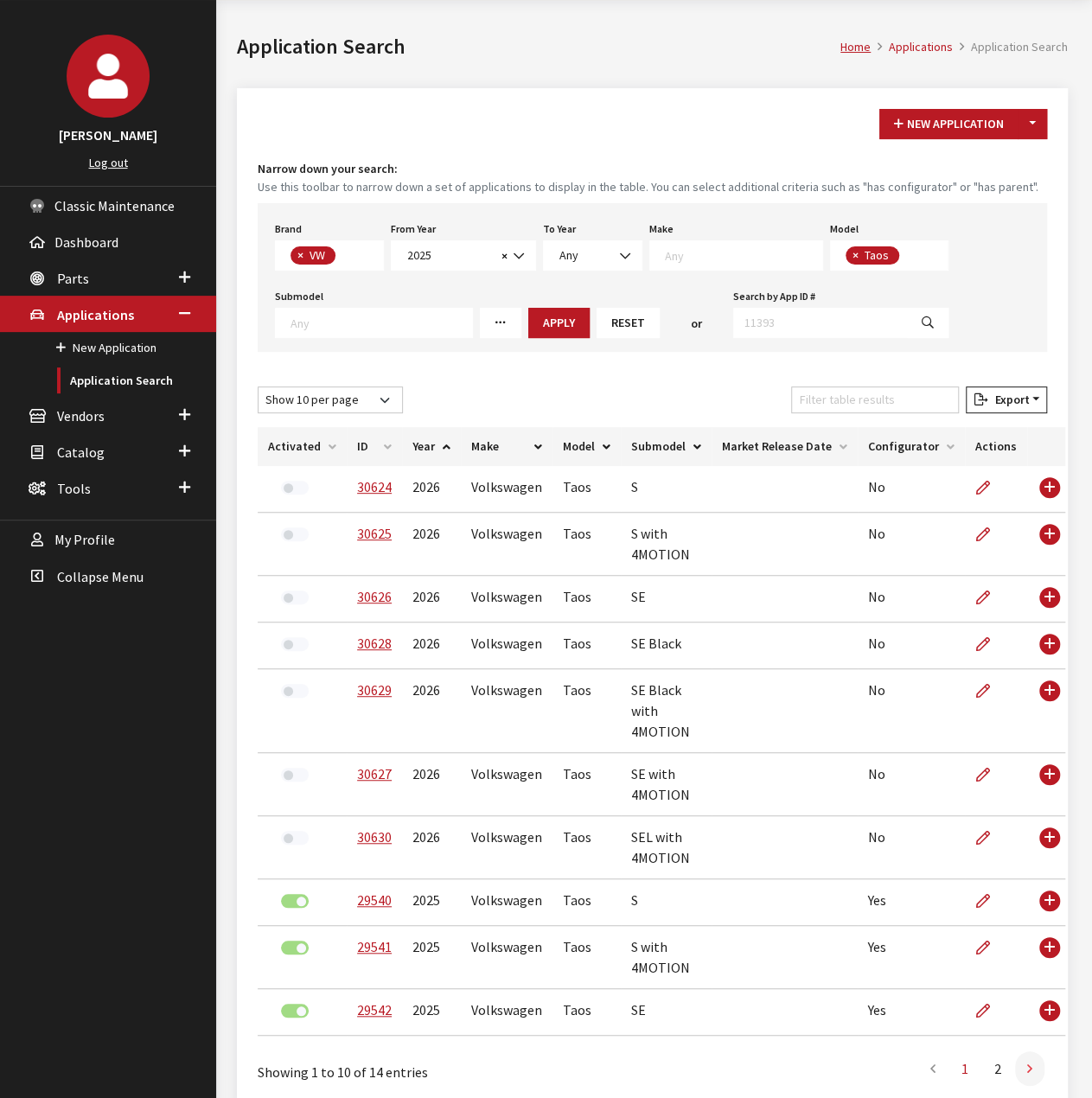
click at [1035, 1065] on link at bounding box center [1028, 1068] width 29 height 35
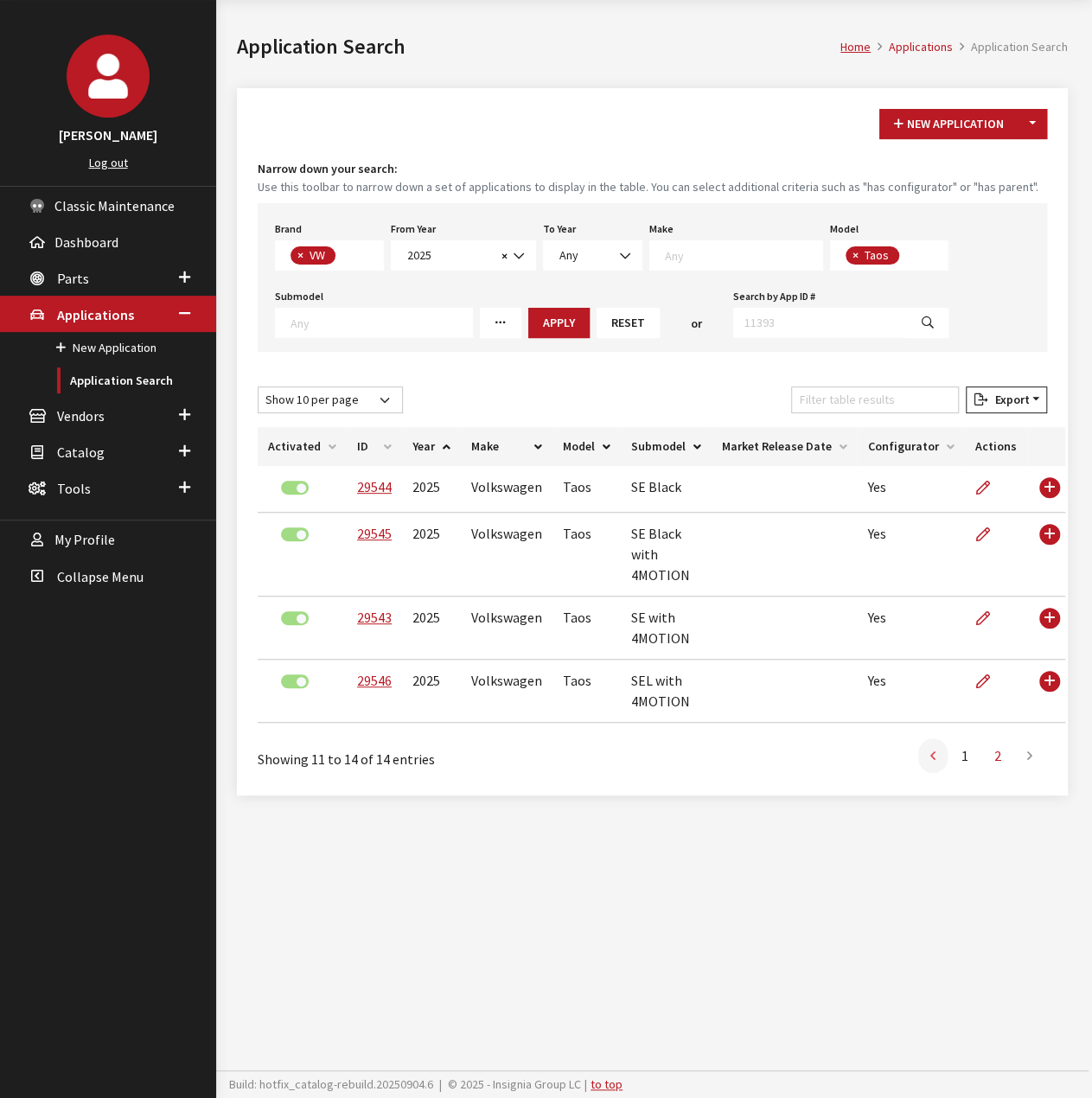
click at [935, 754] on link at bounding box center [931, 755] width 29 height 35
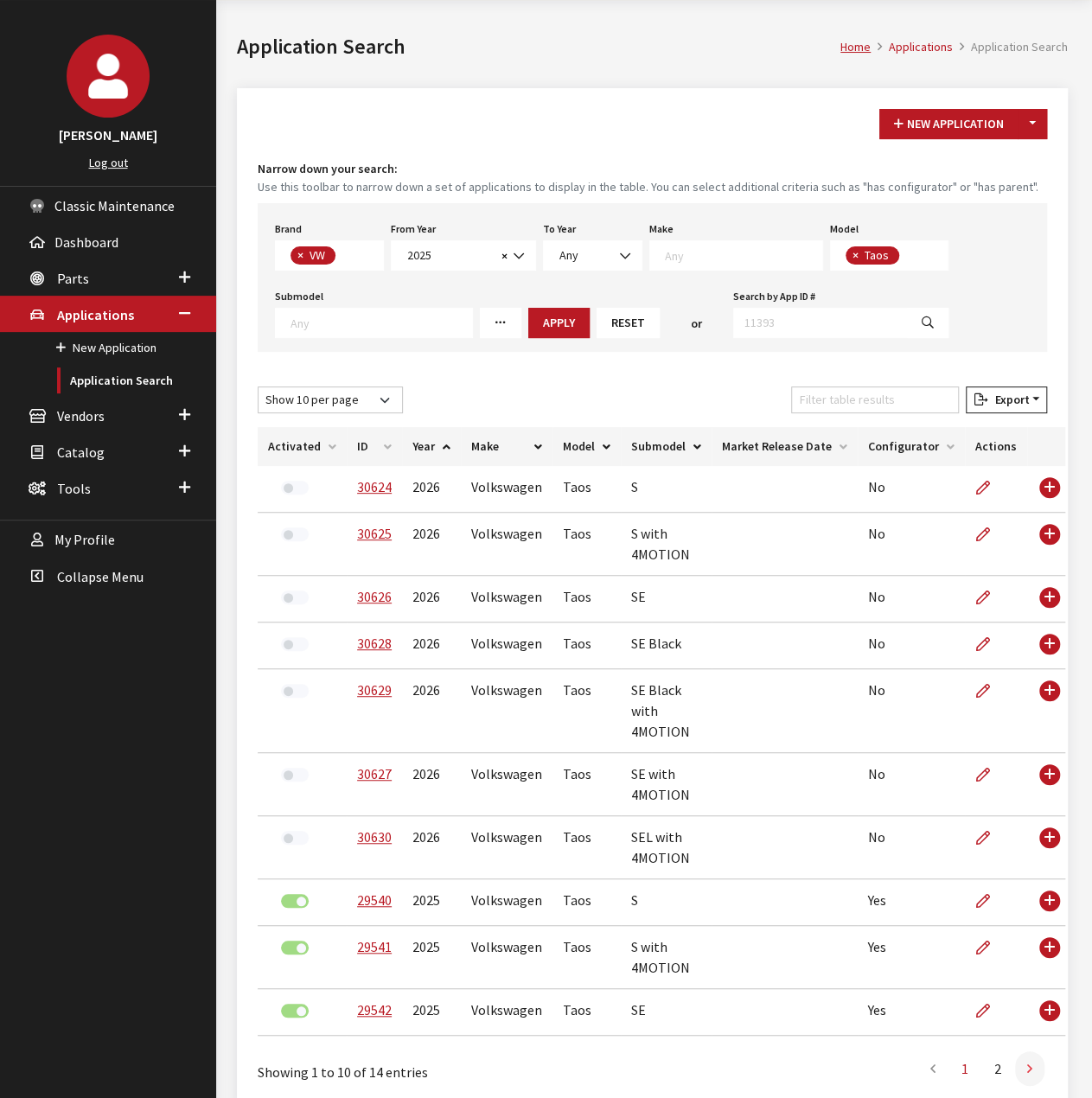
click at [1033, 1074] on link at bounding box center [1028, 1068] width 29 height 35
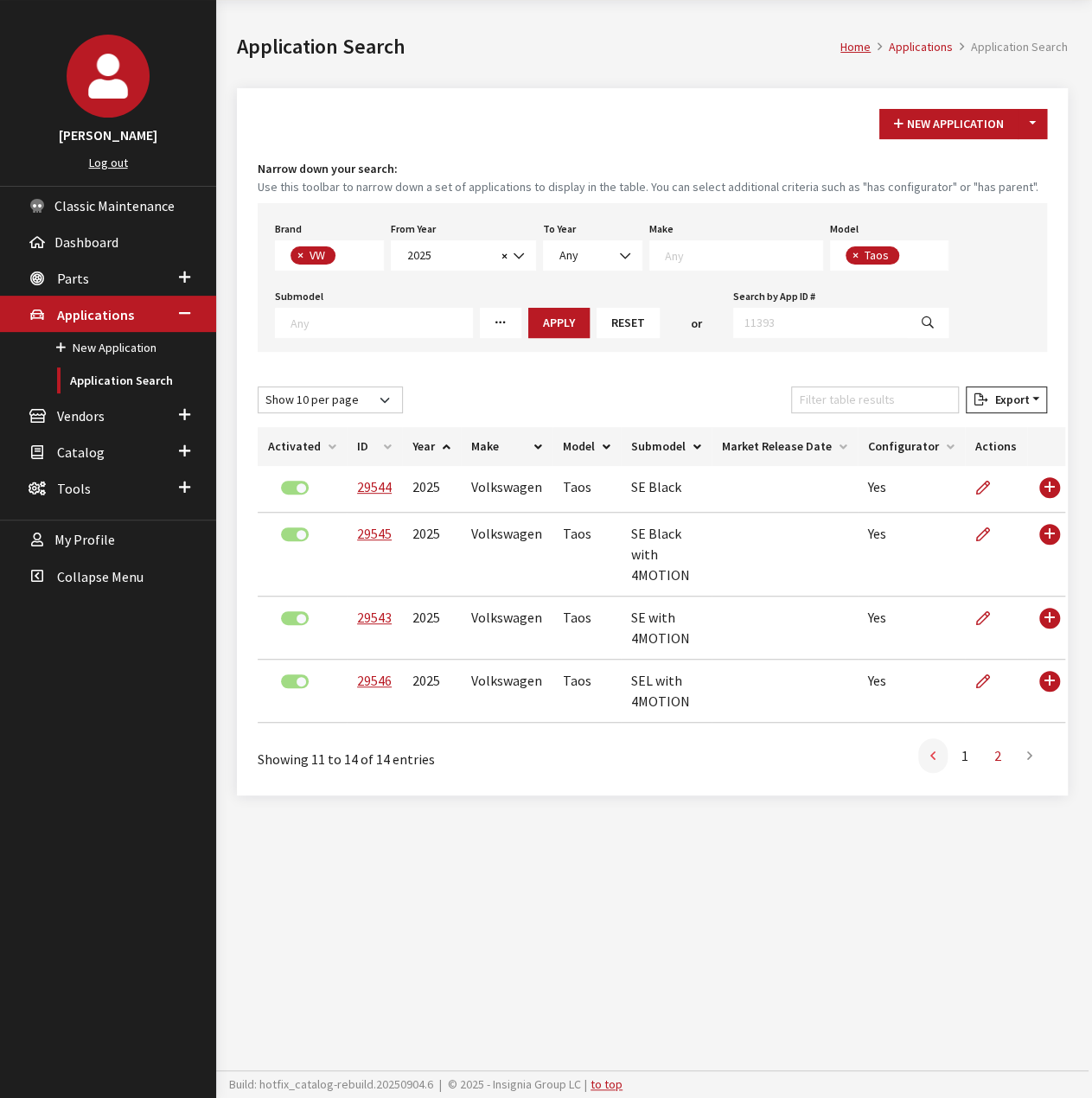
click at [927, 754] on link at bounding box center [931, 755] width 29 height 35
